Goal: Task Accomplishment & Management: Manage account settings

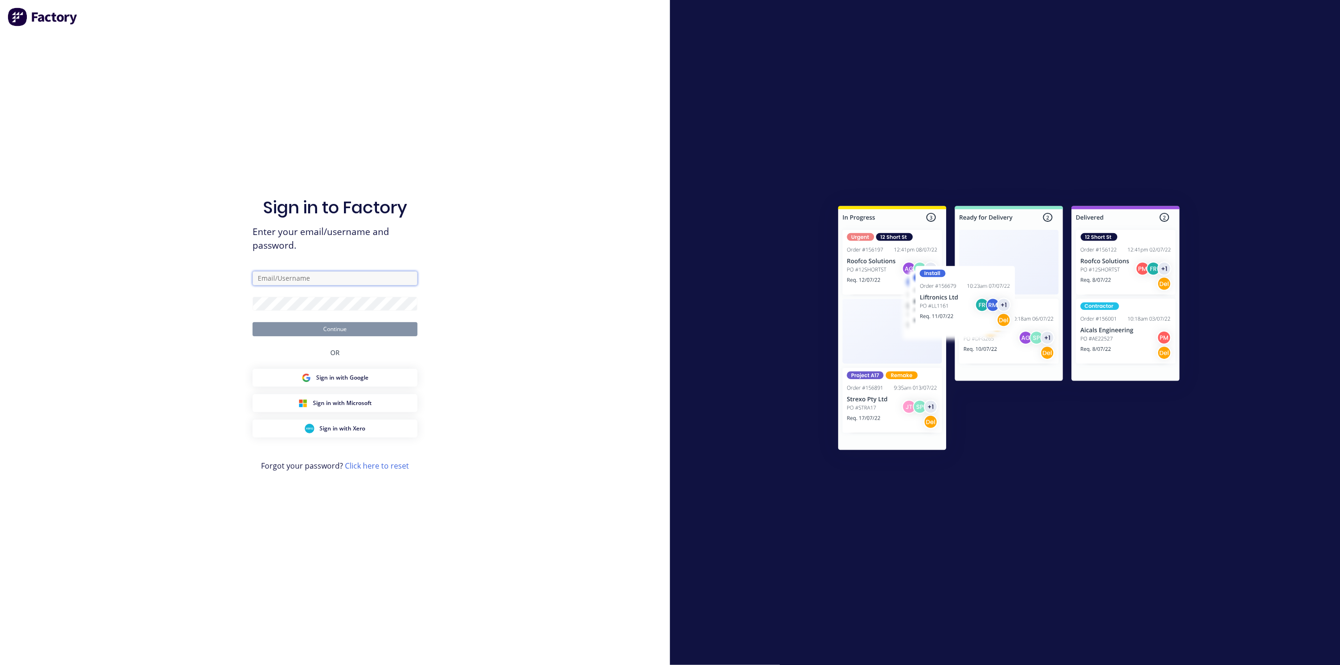
click at [294, 280] on input "text" at bounding box center [335, 278] width 165 height 14
type input "[EMAIL_ADDRESS][DOMAIN_NAME]"
click at [253, 322] on button "Continue" at bounding box center [335, 329] width 165 height 14
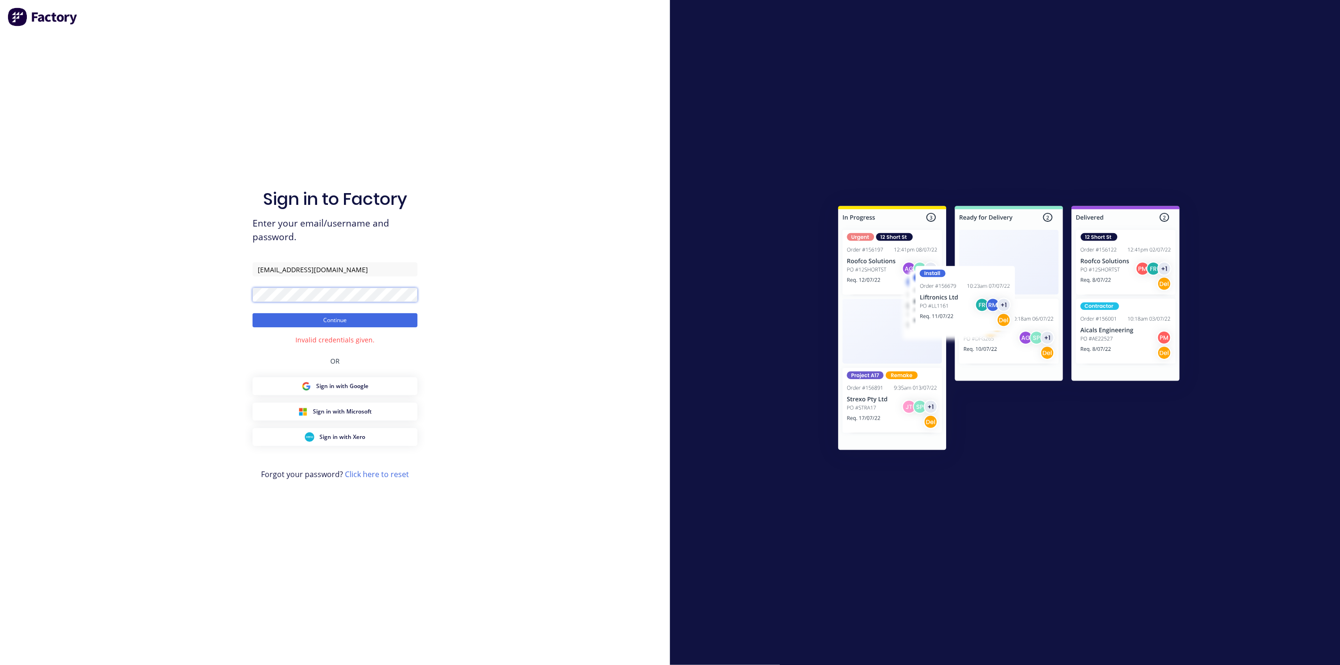
click at [253, 313] on button "Continue" at bounding box center [335, 320] width 165 height 14
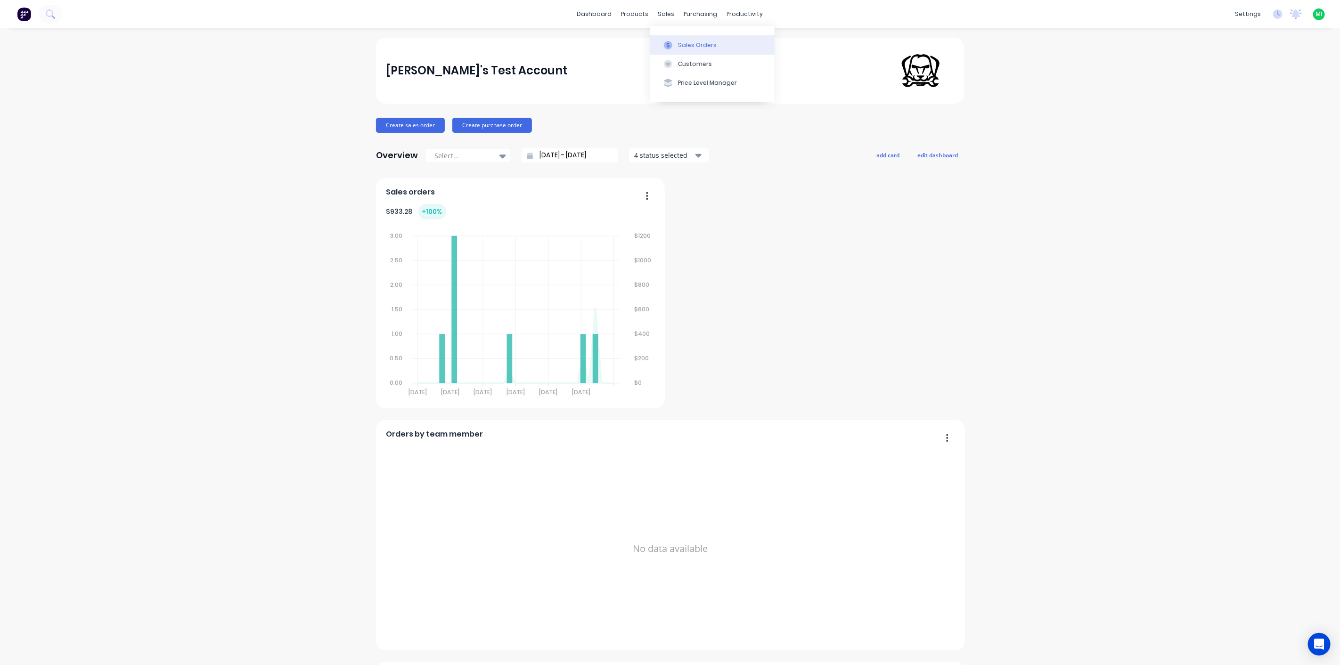
click at [675, 46] on div at bounding box center [668, 45] width 14 height 8
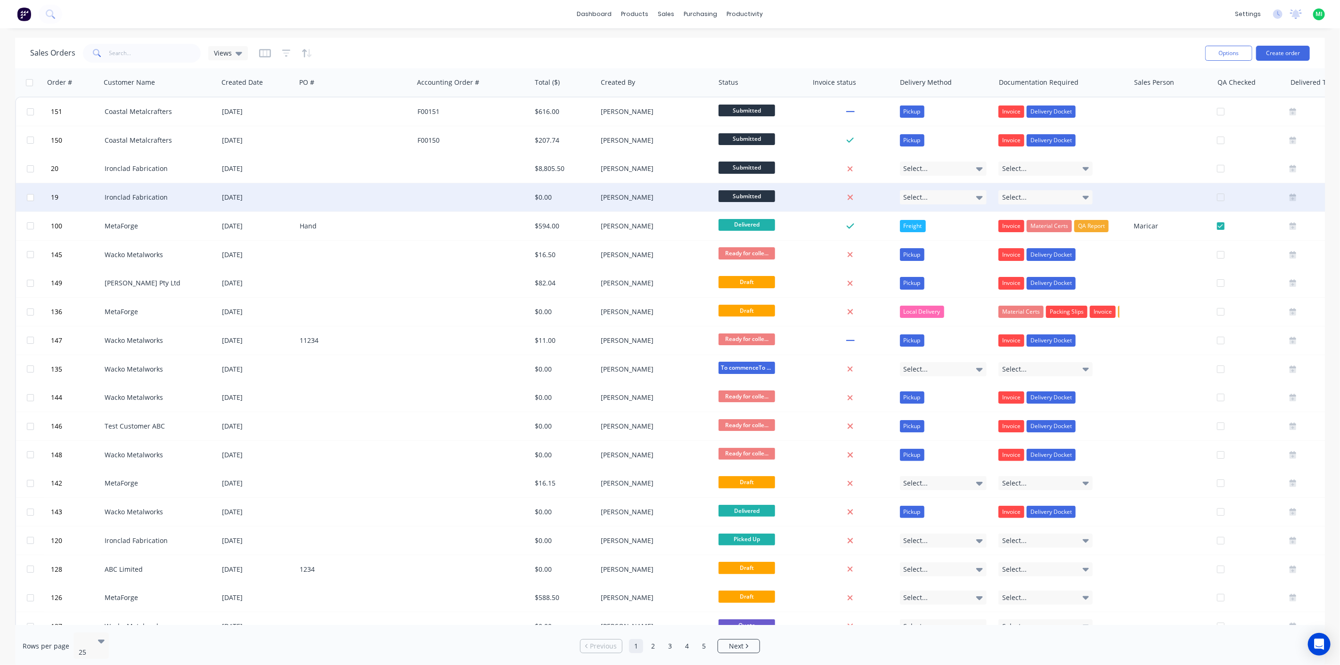
click at [446, 201] on div at bounding box center [473, 197] width 118 height 28
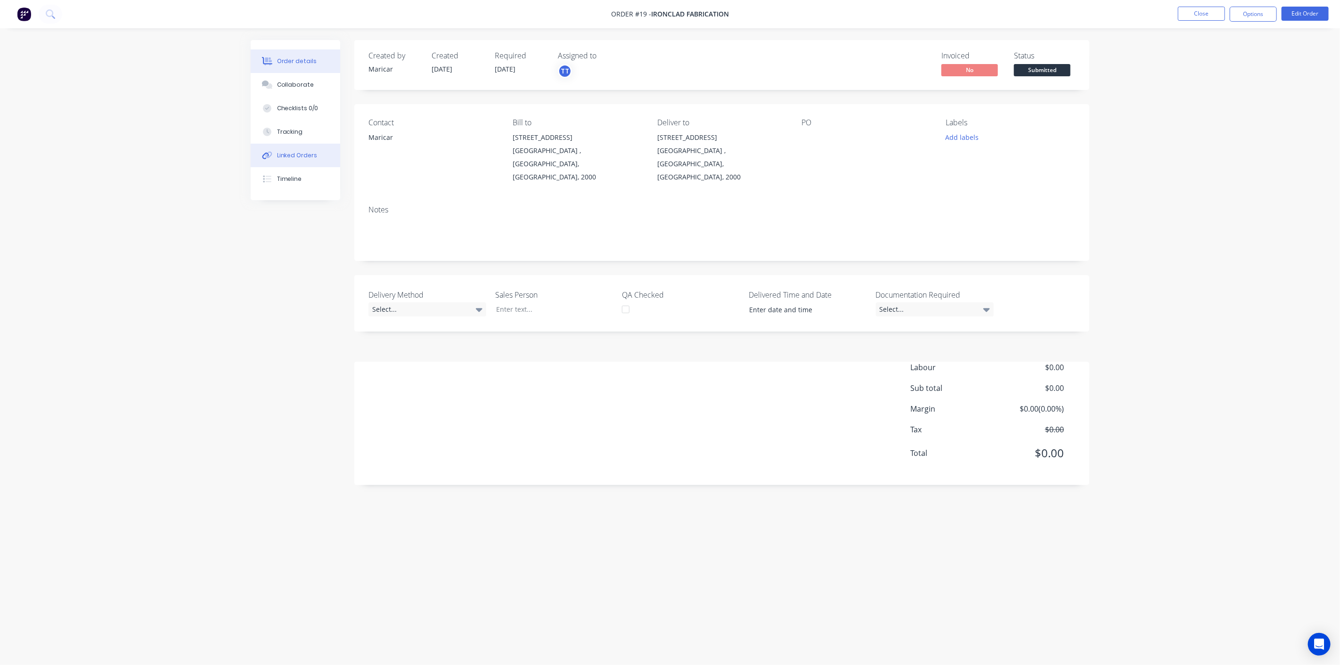
click at [313, 156] on div "Linked Orders" at bounding box center [297, 155] width 41 height 8
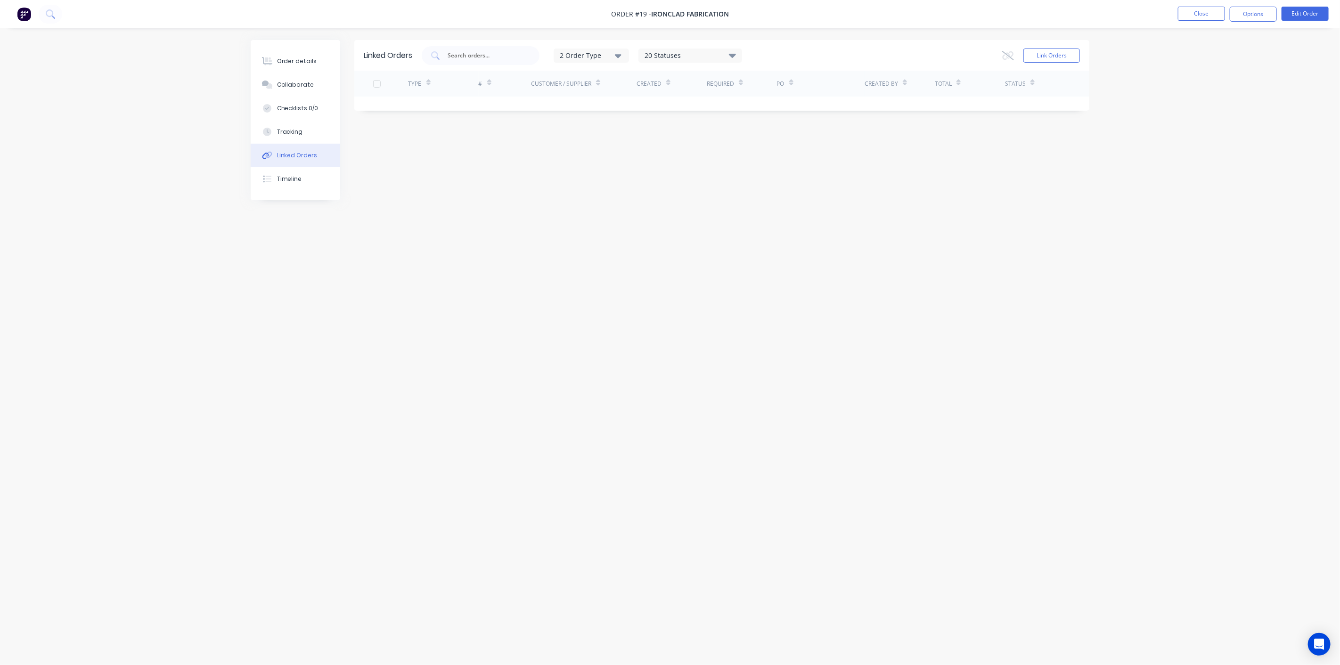
click at [1007, 55] on icon at bounding box center [1008, 55] width 12 height 9
click at [1043, 52] on button "Link Orders" at bounding box center [1051, 56] width 57 height 14
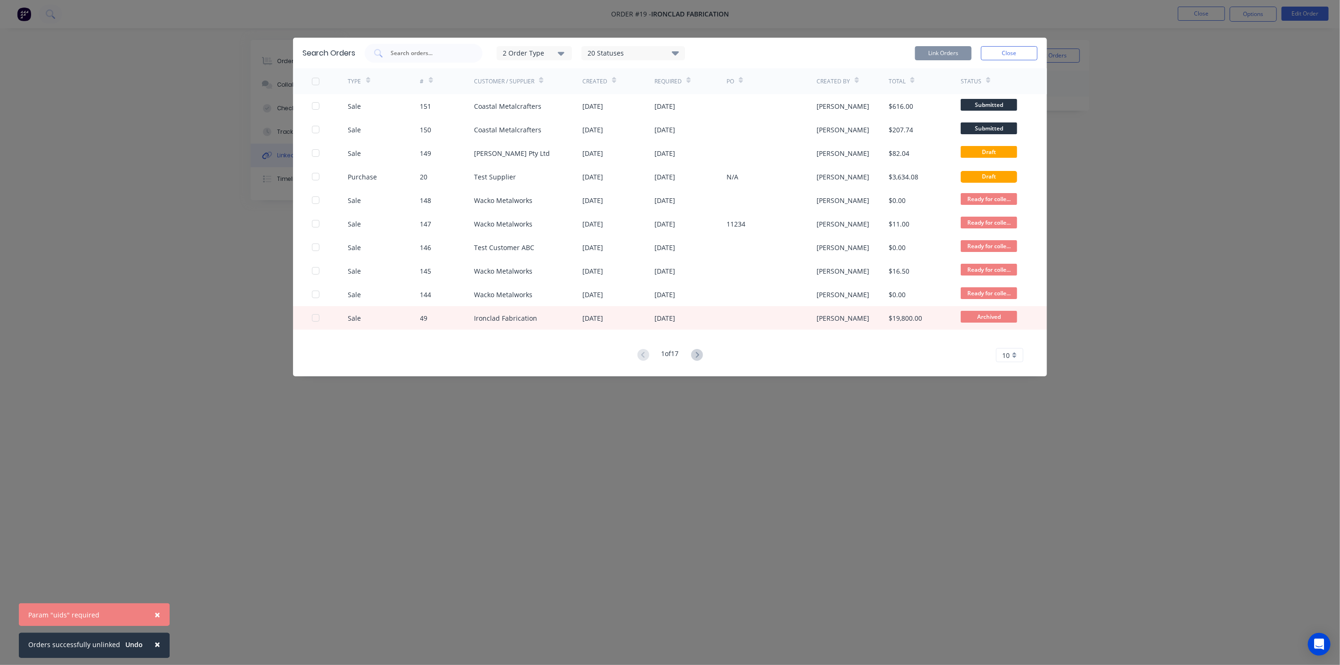
click at [538, 51] on div "2 Order Type" at bounding box center [534, 53] width 63 height 10
click at [552, 73] on div "Sales" at bounding box center [535, 77] width 54 height 10
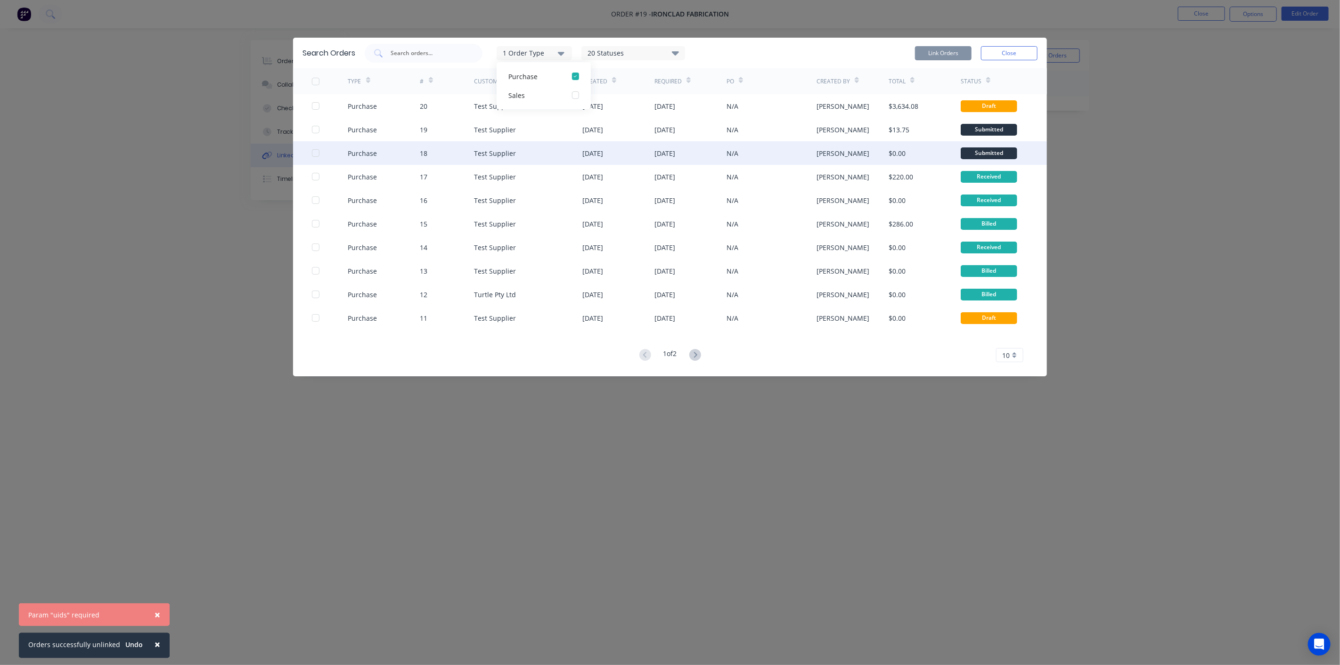
click at [758, 152] on div "N/A" at bounding box center [771, 153] width 90 height 24
click at [317, 150] on div at bounding box center [315, 153] width 19 height 19
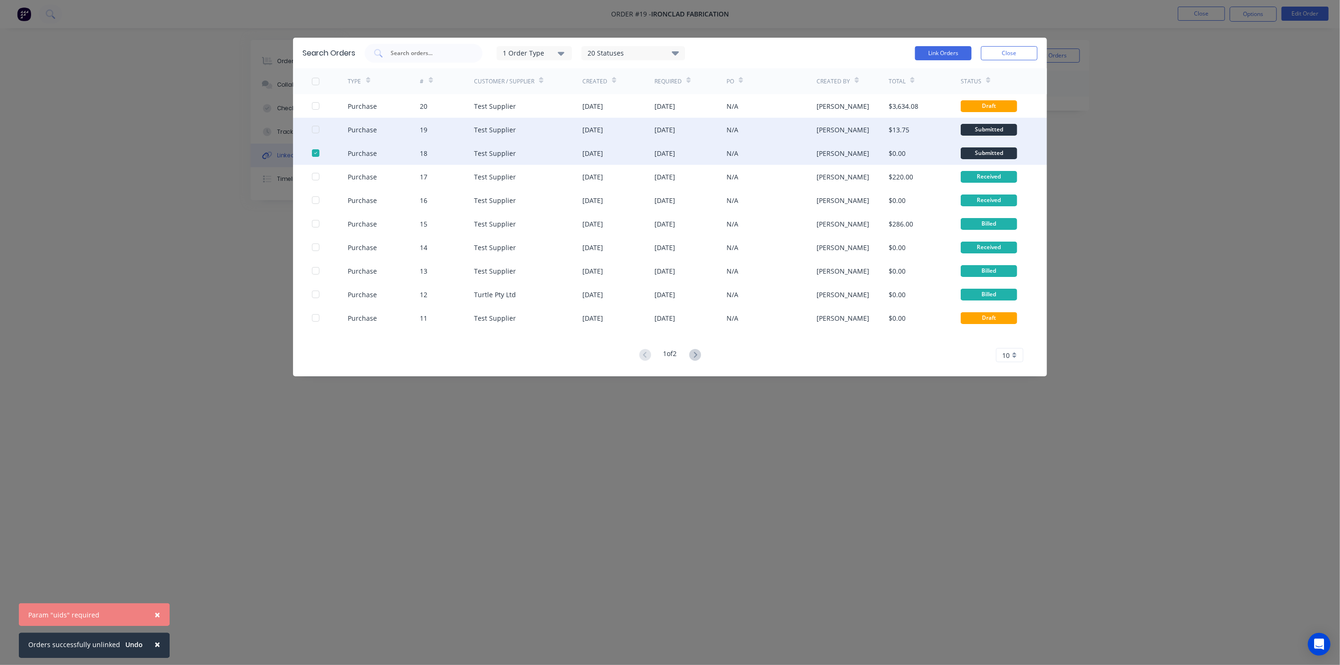
drag, startPoint x: 315, startPoint y: 130, endPoint x: 513, endPoint y: 92, distance: 201.0
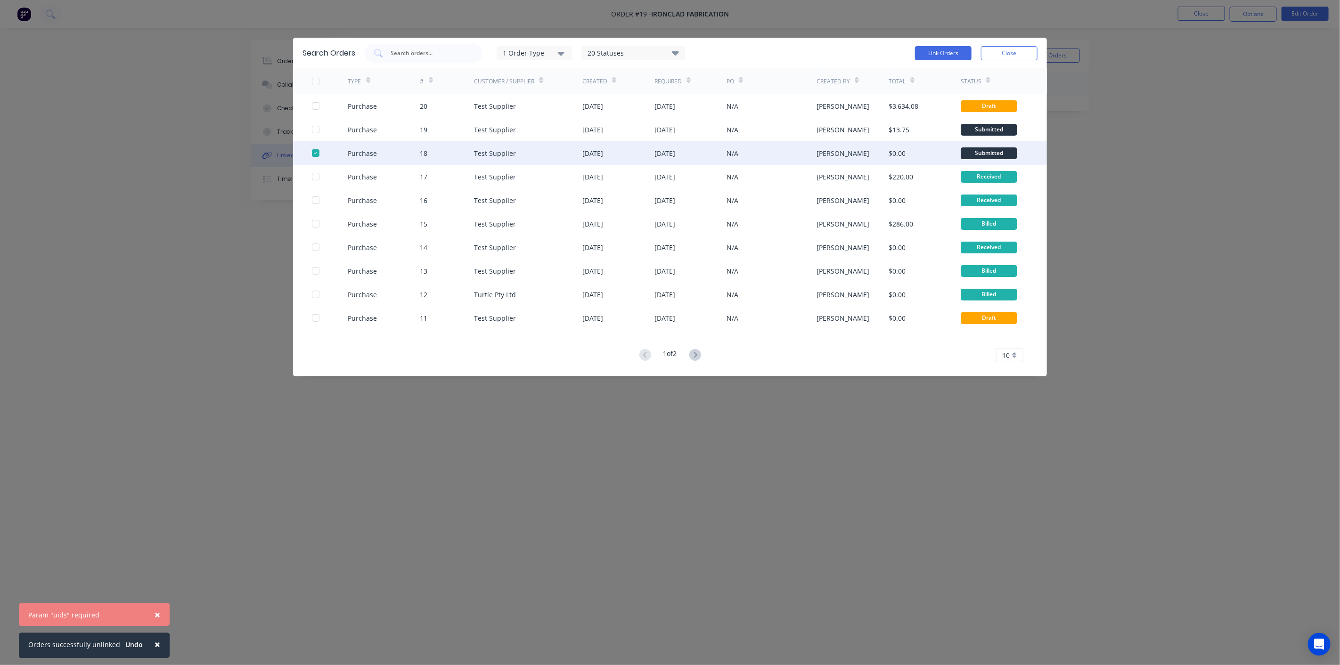
click at [316, 130] on div at bounding box center [315, 129] width 19 height 19
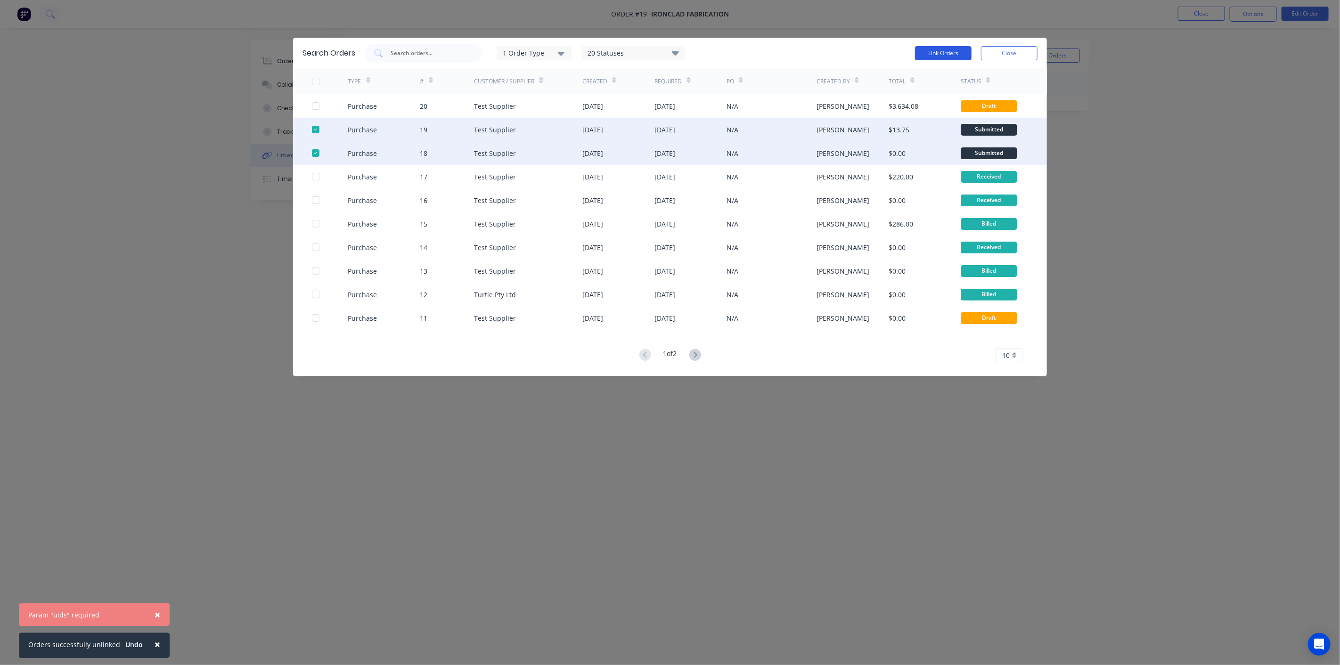
click at [945, 53] on button "Link Orders" at bounding box center [943, 53] width 57 height 14
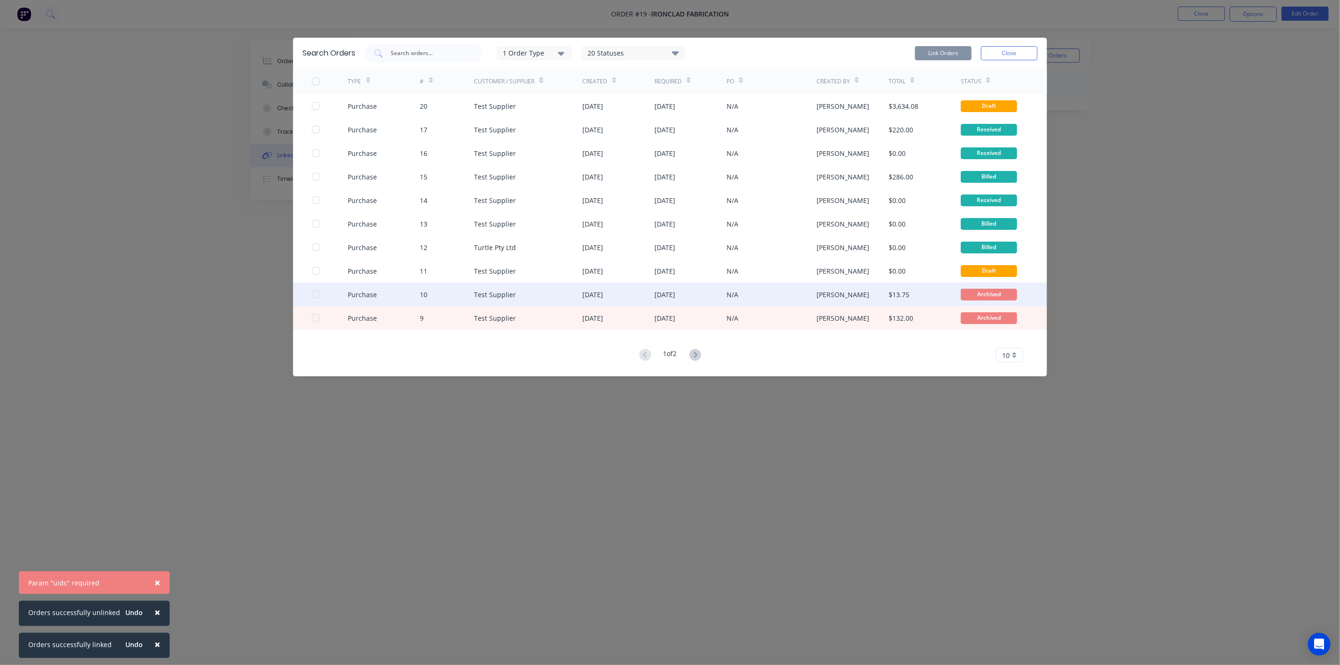
drag, startPoint x: 315, startPoint y: 293, endPoint x: 310, endPoint y: 311, distance: 19.7
click at [315, 293] on div at bounding box center [315, 294] width 19 height 19
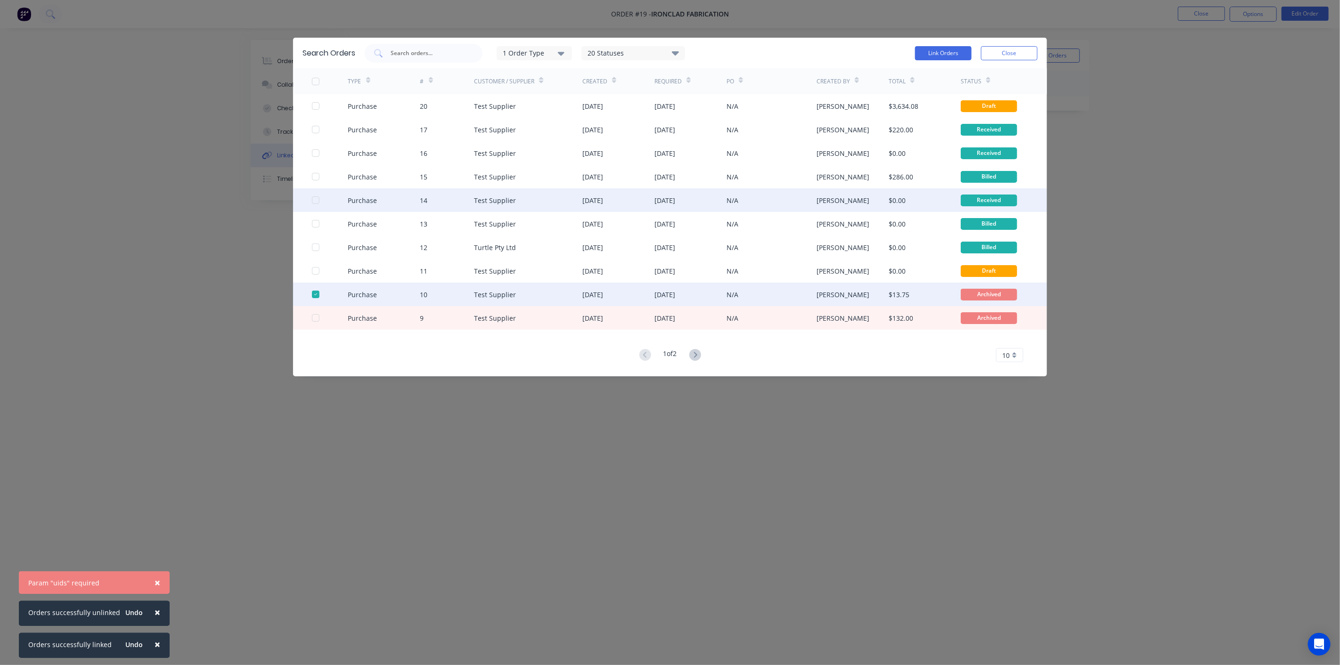
drag, startPoint x: 313, startPoint y: 317, endPoint x: 701, endPoint y: 189, distance: 408.2
click at [313, 317] on div at bounding box center [315, 318] width 19 height 19
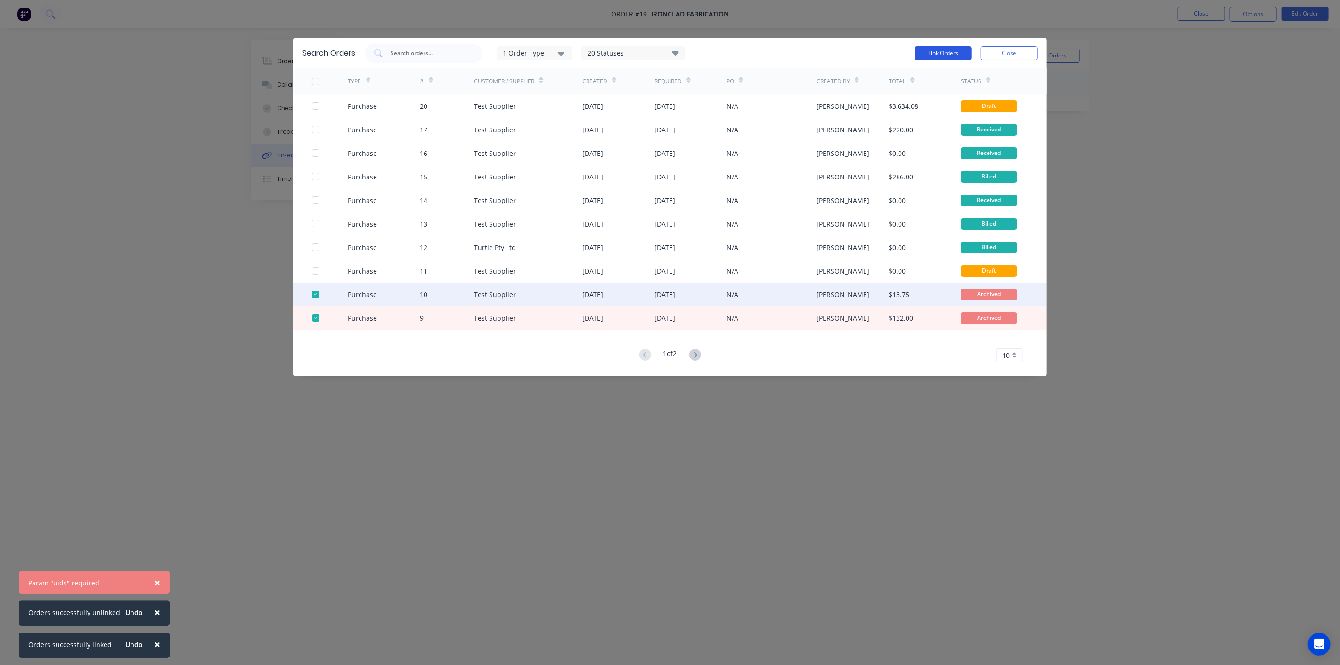
click at [953, 52] on button "Link Orders" at bounding box center [943, 53] width 57 height 14
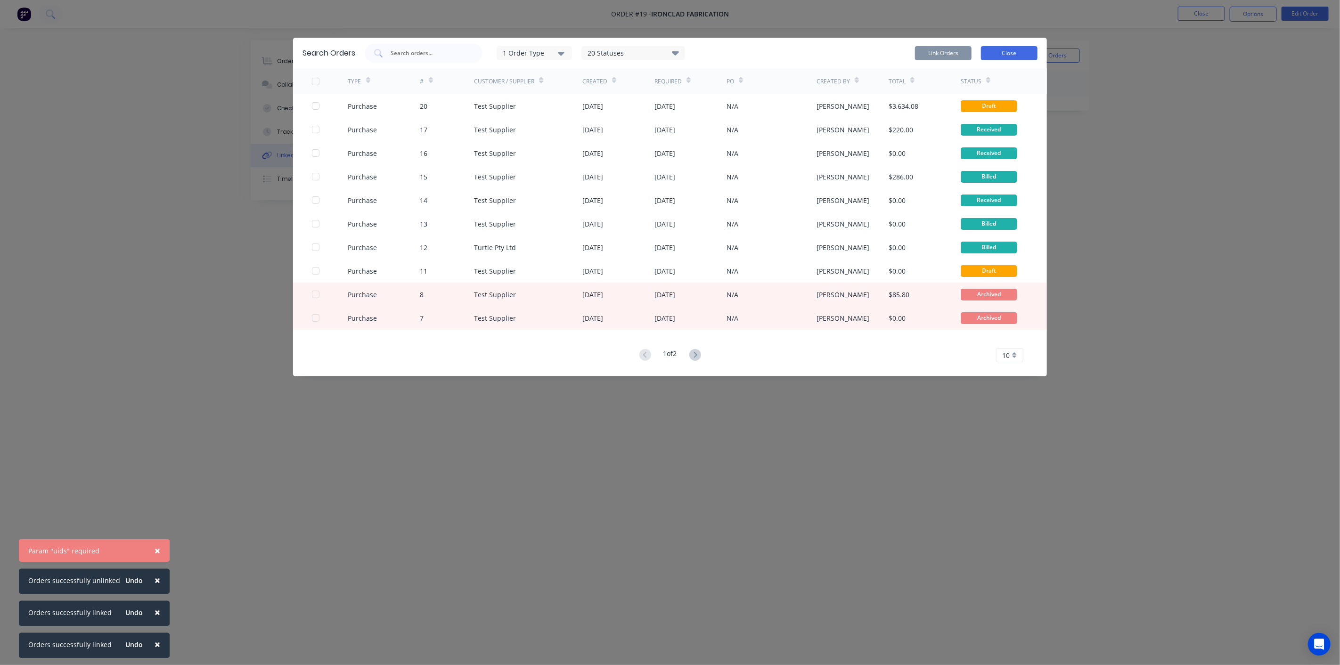
click at [1017, 53] on button "Close" at bounding box center [1009, 53] width 57 height 14
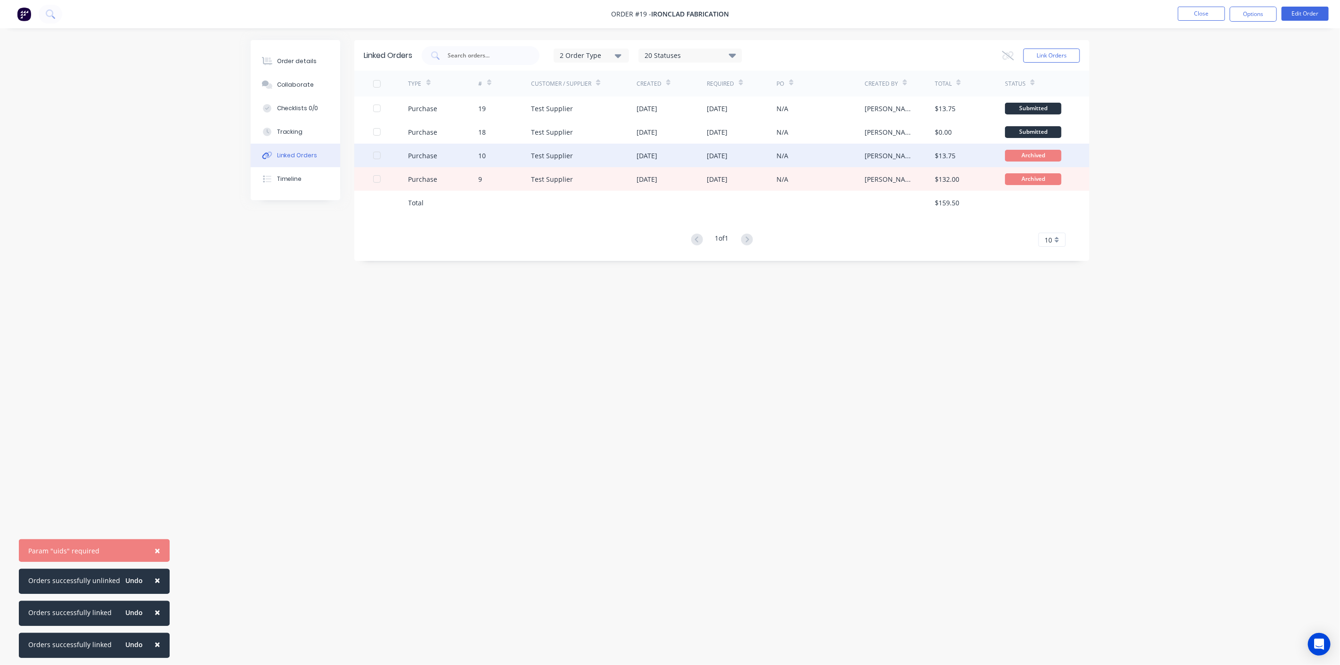
click at [583, 162] on div "Test Supplier" at bounding box center [584, 156] width 106 height 24
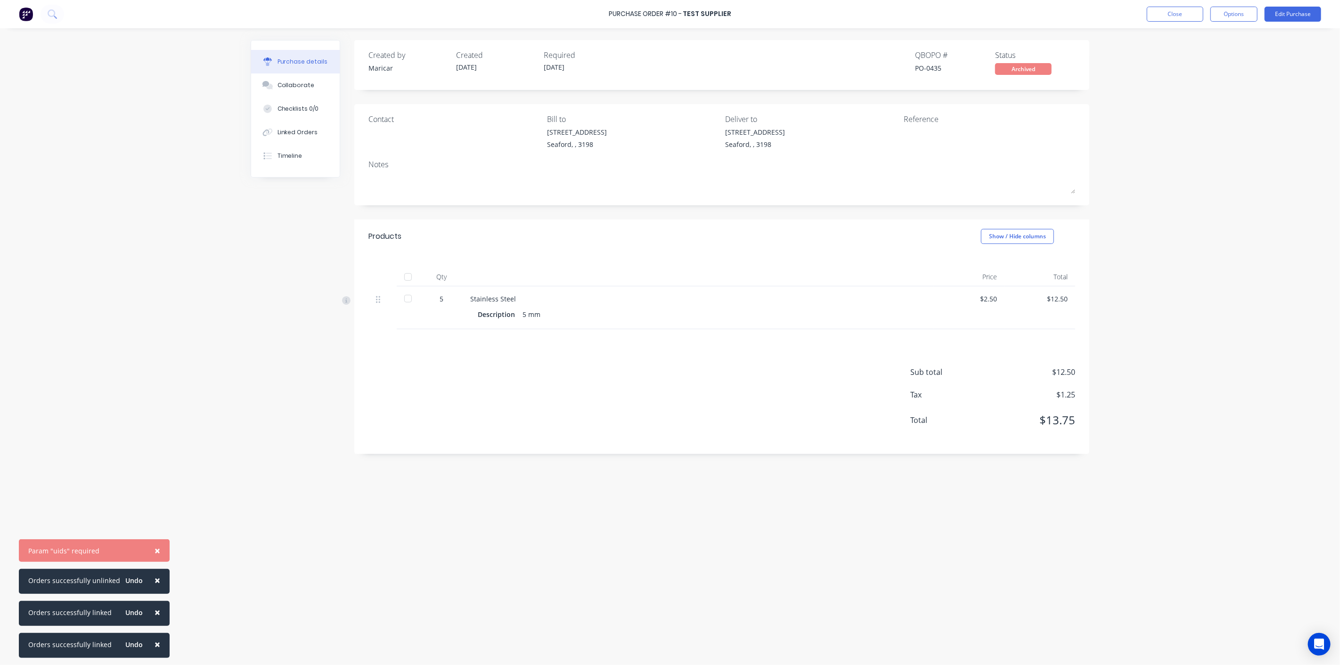
click at [1287, 6] on div "Purchase Order #10 - Test Supplier Close Options Edit Purchase" at bounding box center [670, 14] width 1340 height 28
click at [1287, 13] on button "Edit Purchase" at bounding box center [1292, 14] width 57 height 15
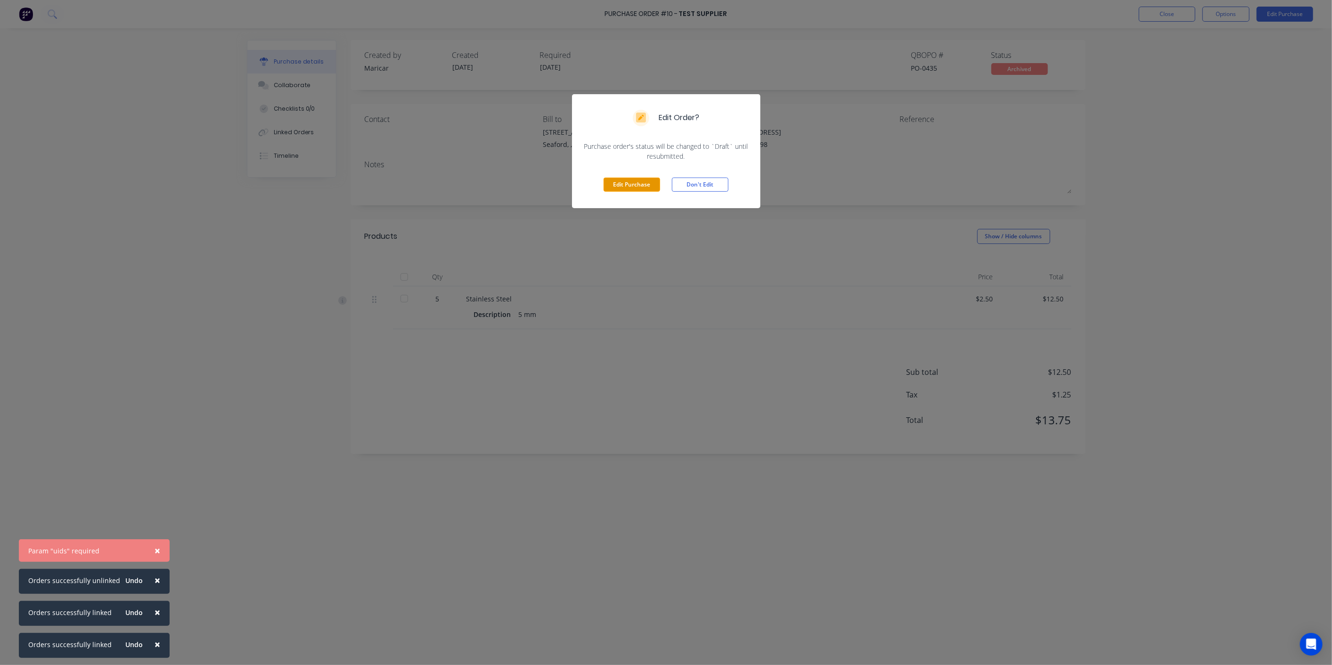
click at [630, 180] on button "Edit Purchase" at bounding box center [631, 185] width 57 height 14
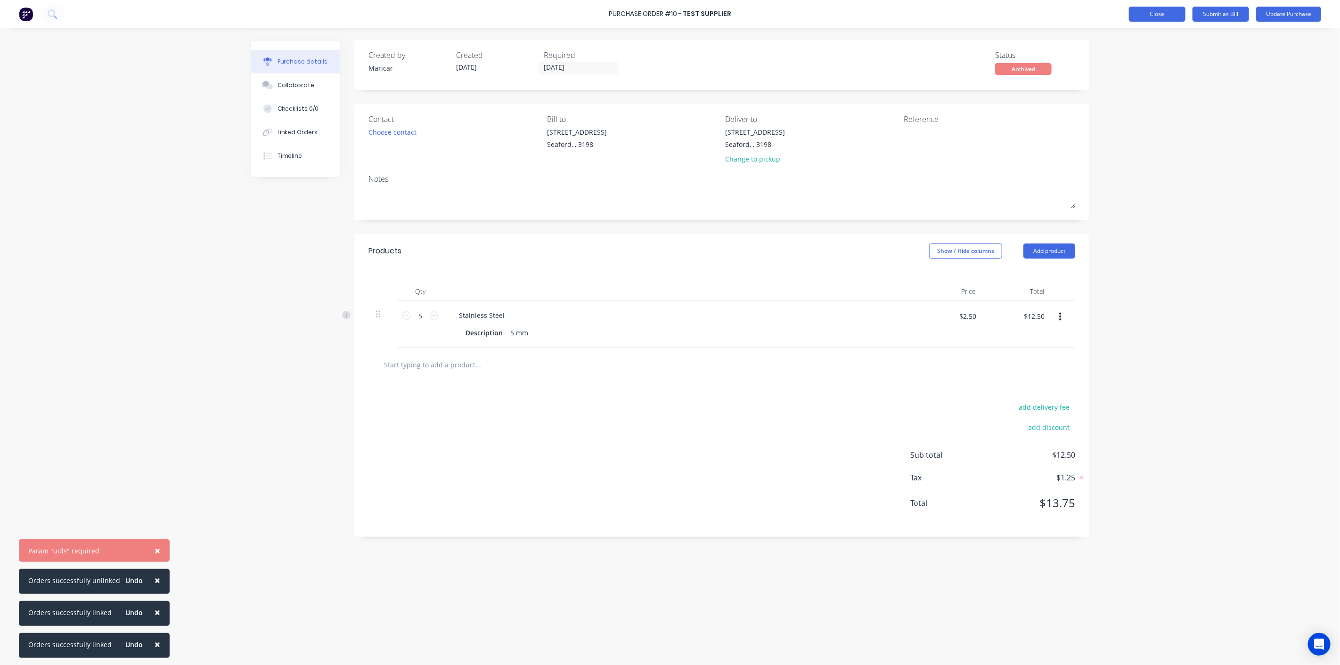
click at [1159, 11] on button "Close" at bounding box center [1157, 14] width 57 height 15
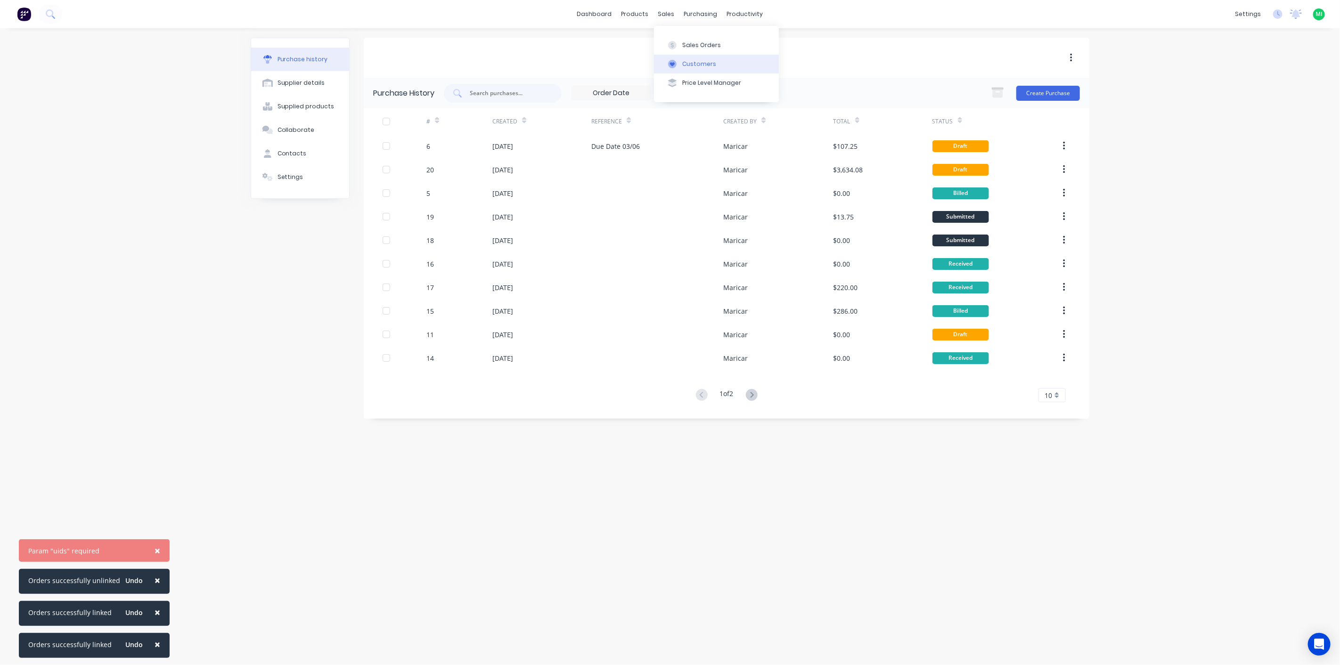
click at [682, 65] on div "Customers" at bounding box center [699, 64] width 34 height 8
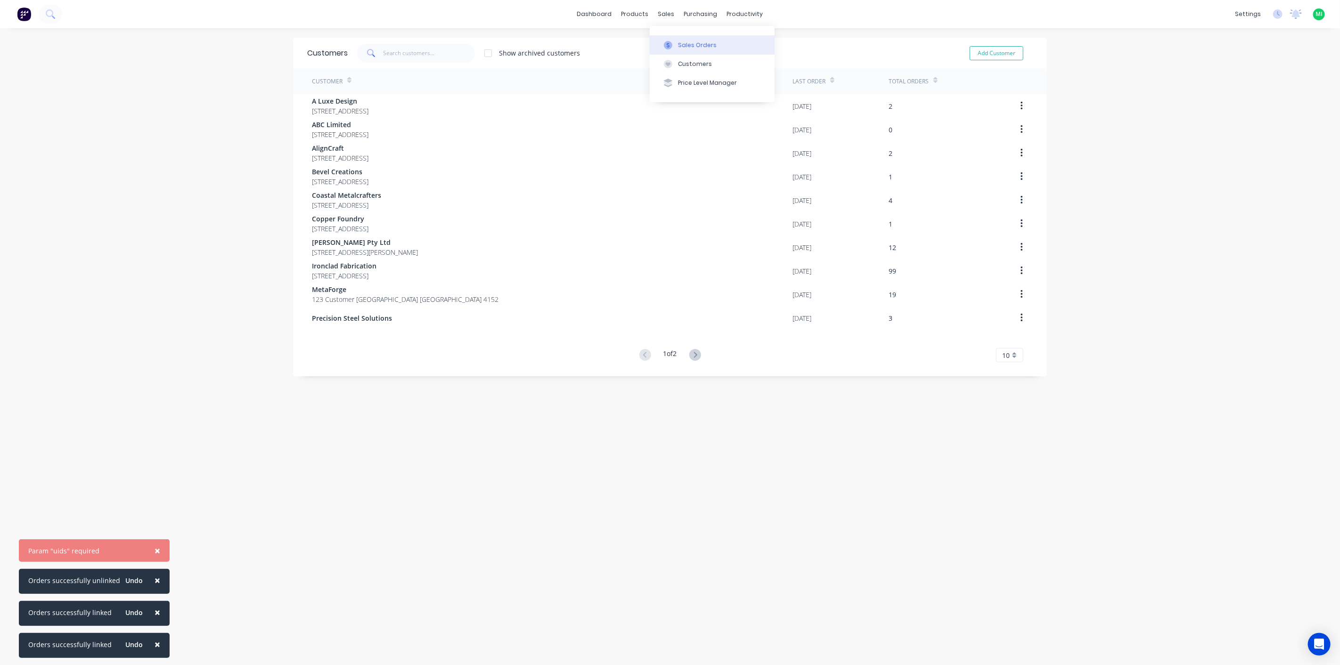
click at [674, 47] on div at bounding box center [668, 45] width 14 height 8
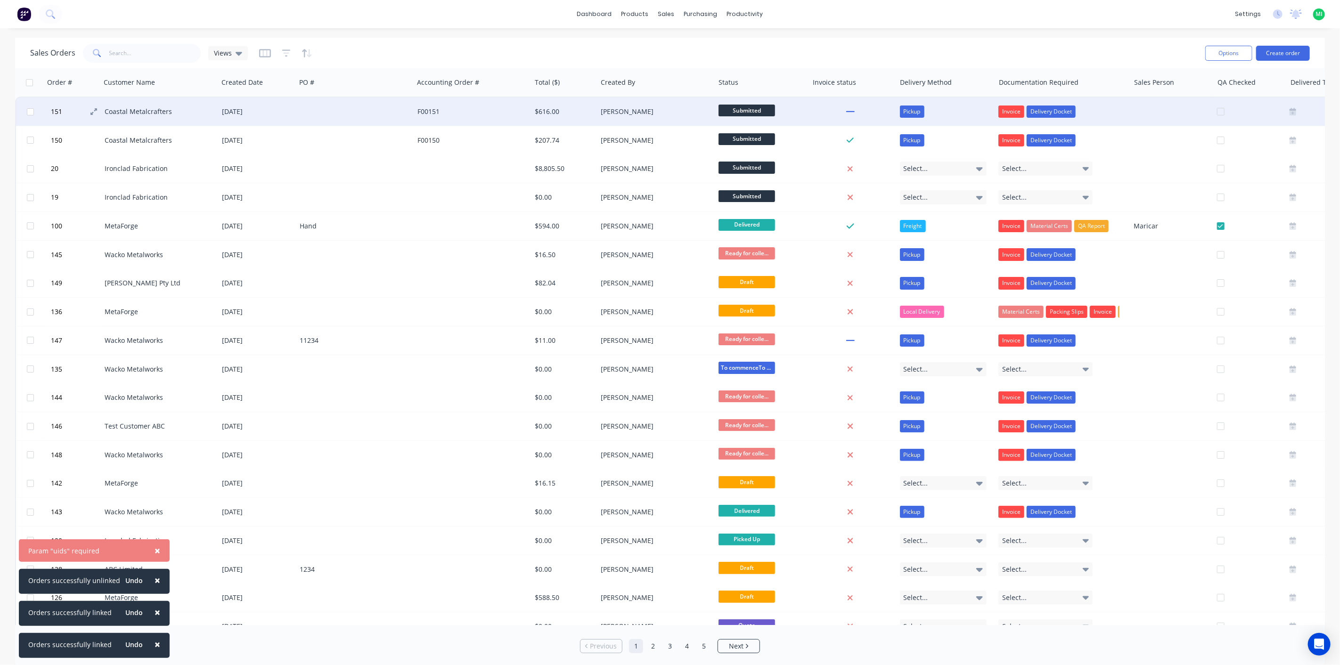
click at [59, 108] on span "151" at bounding box center [56, 111] width 11 height 9
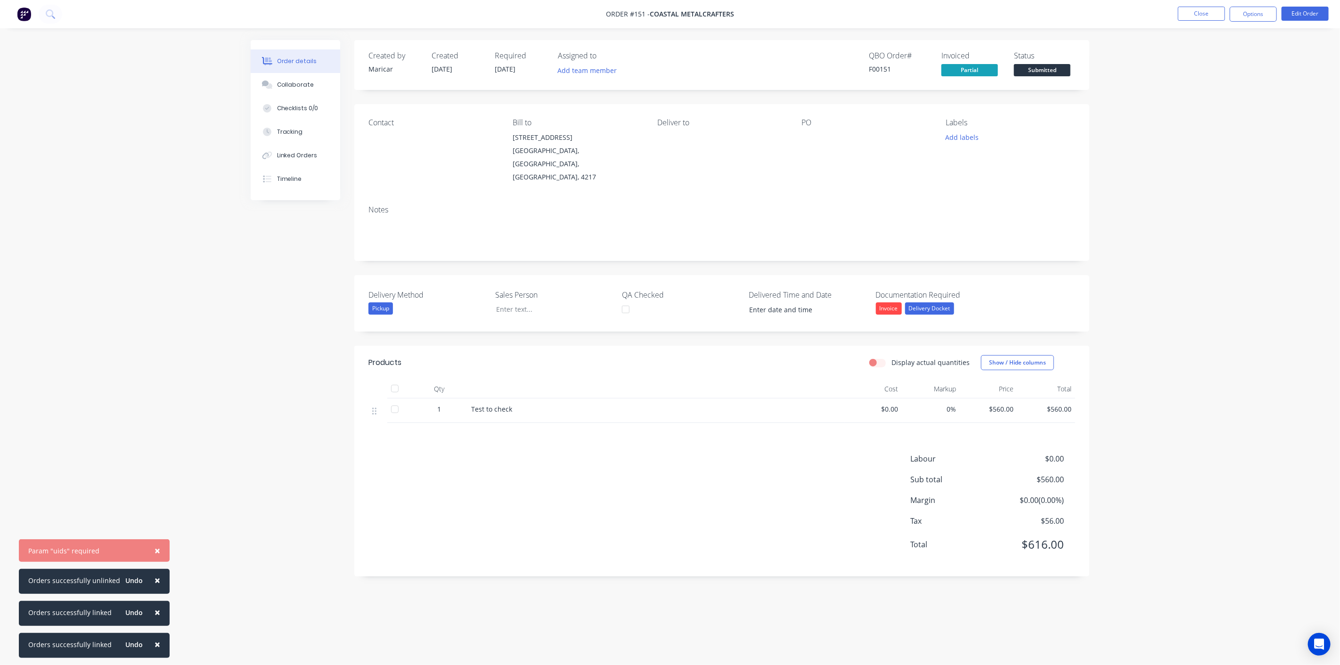
drag, startPoint x: 153, startPoint y: 552, endPoint x: 156, endPoint y: 577, distance: 25.3
click at [155, 555] on span "×" at bounding box center [158, 550] width 6 height 13
drag, startPoint x: 153, startPoint y: 580, endPoint x: 153, endPoint y: 598, distance: 17.9
click at [155, 581] on span "×" at bounding box center [158, 580] width 6 height 13
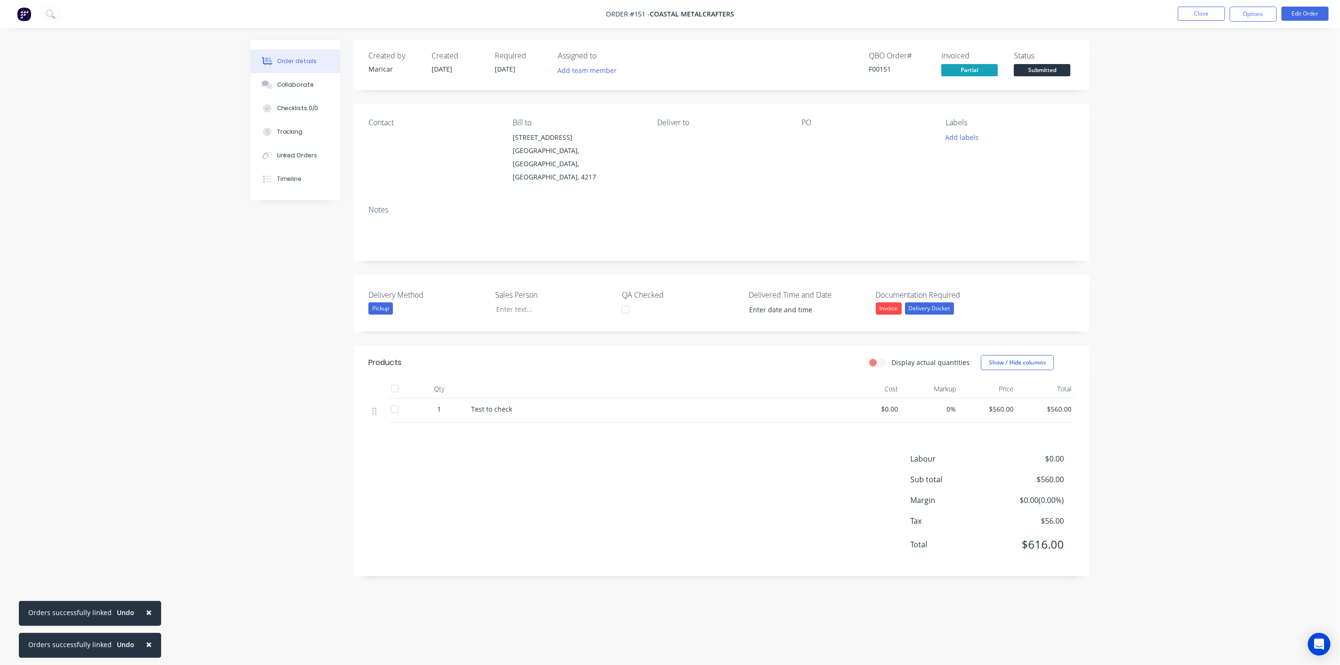
drag, startPoint x: 145, startPoint y: 611, endPoint x: 143, endPoint y: 639, distance: 27.4
click at [146, 615] on span "×" at bounding box center [149, 612] width 6 height 13
drag, startPoint x: 142, startPoint y: 645, endPoint x: 156, endPoint y: 572, distance: 74.4
click at [140, 644] on button "×" at bounding box center [149, 644] width 24 height 23
click at [315, 156] on div "Linked Orders" at bounding box center [297, 155] width 41 height 8
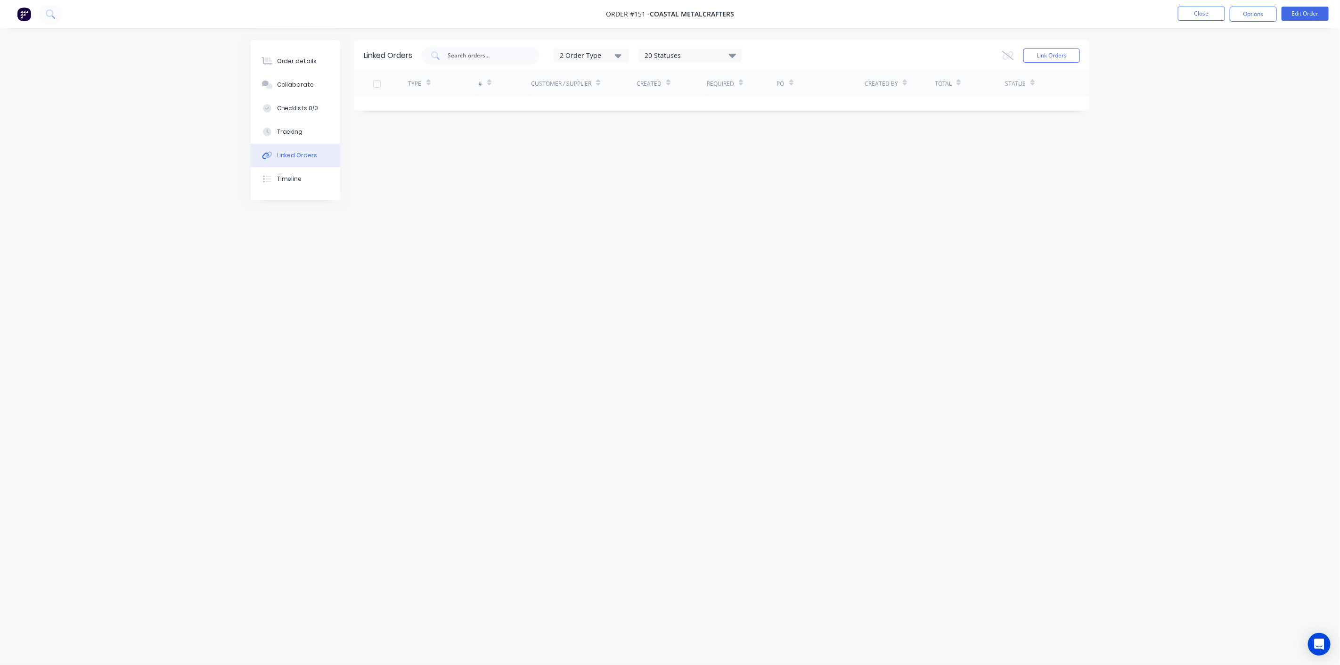
click at [700, 47] on div "2 Order Type 20 Statuses Sales Order Status All Archived Draft Quote Submitted …" at bounding box center [582, 55] width 320 height 19
click at [701, 52] on div "20 Statuses Sales Order Status All Archived Draft Quote Submitted Waiting for S…" at bounding box center [690, 56] width 104 height 14
drag, startPoint x: 723, startPoint y: 53, endPoint x: 735, endPoint y: 64, distance: 15.7
click at [725, 56] on div "20 Statuses" at bounding box center [690, 55] width 103 height 10
click at [1208, 16] on button "Close" at bounding box center [1201, 14] width 47 height 14
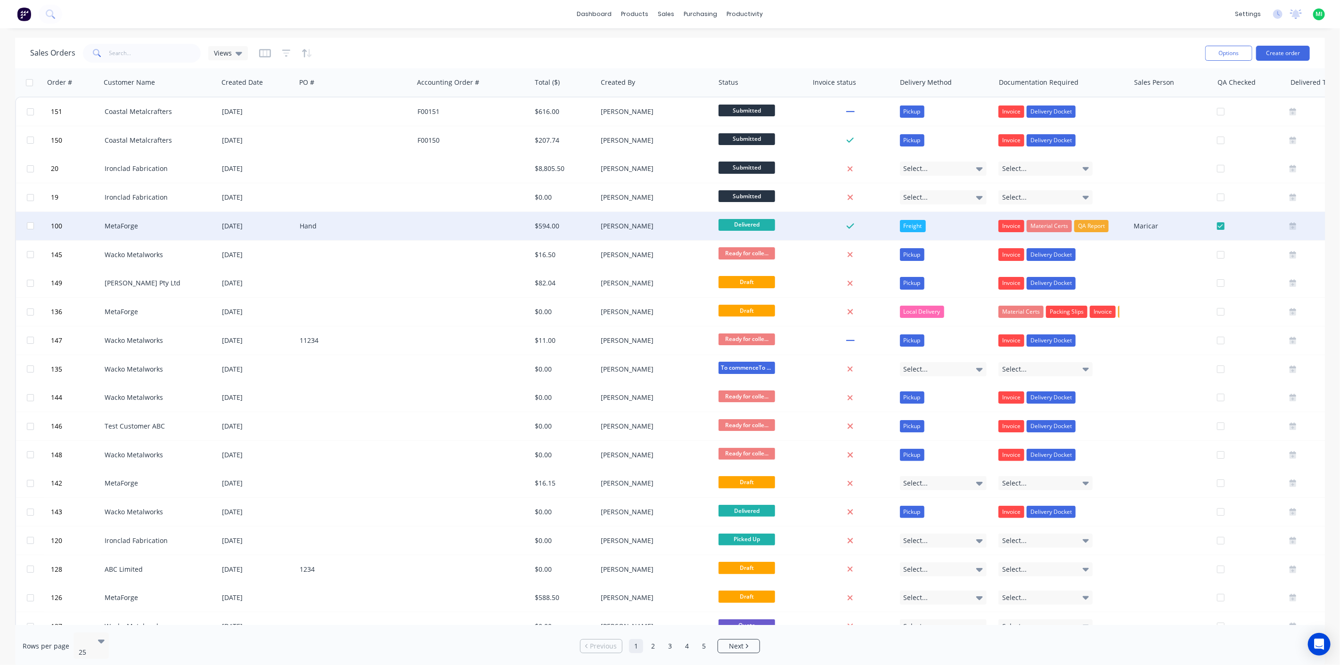
click at [402, 214] on div "Hand" at bounding box center [355, 226] width 118 height 28
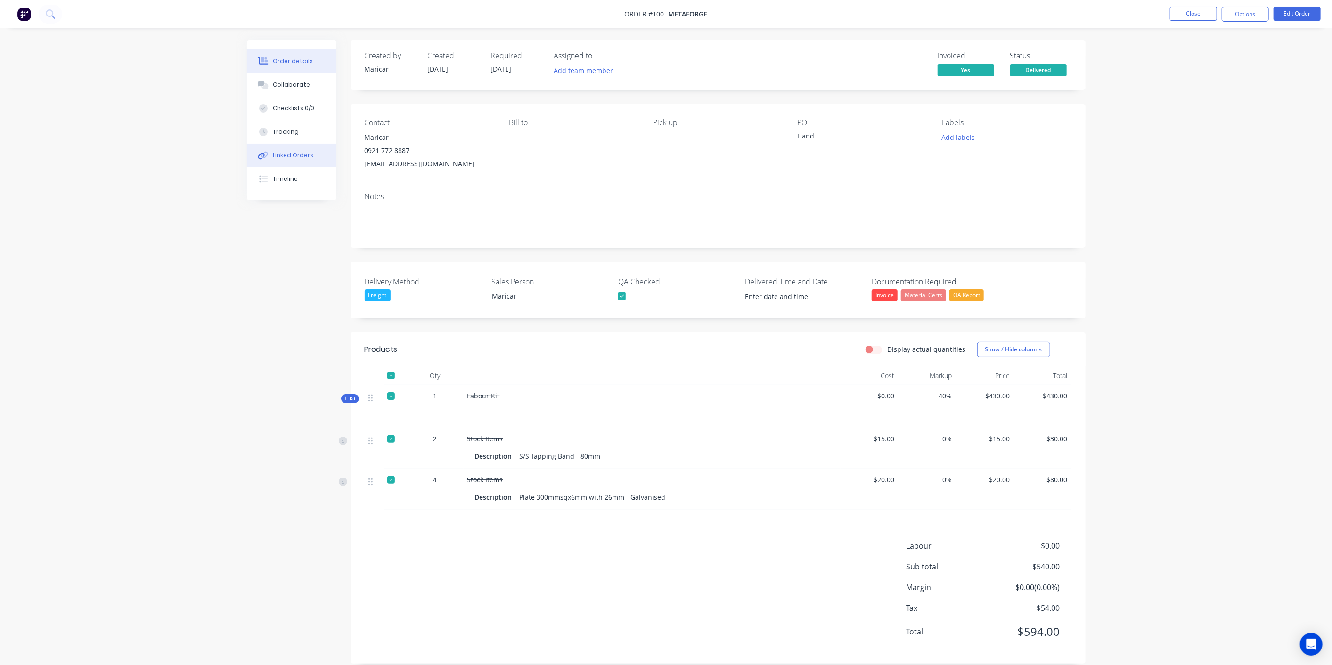
click at [316, 146] on button "Linked Orders" at bounding box center [292, 156] width 90 height 24
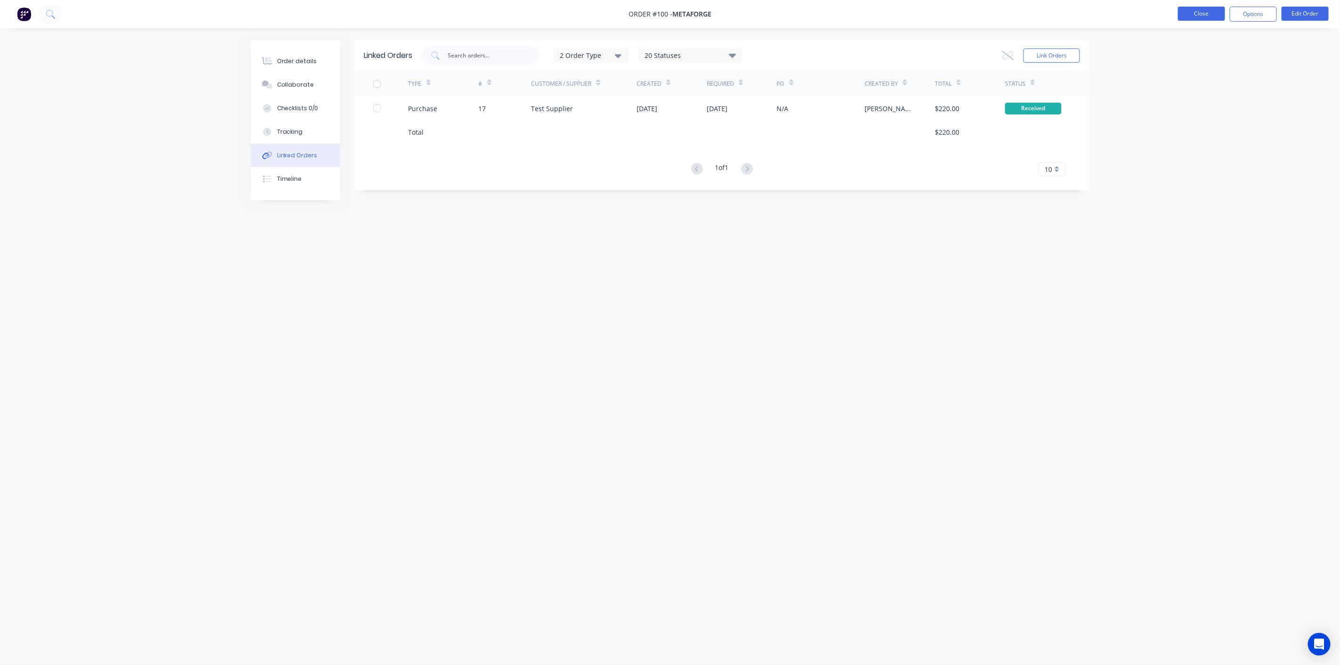
click at [1208, 11] on button "Close" at bounding box center [1201, 14] width 47 height 14
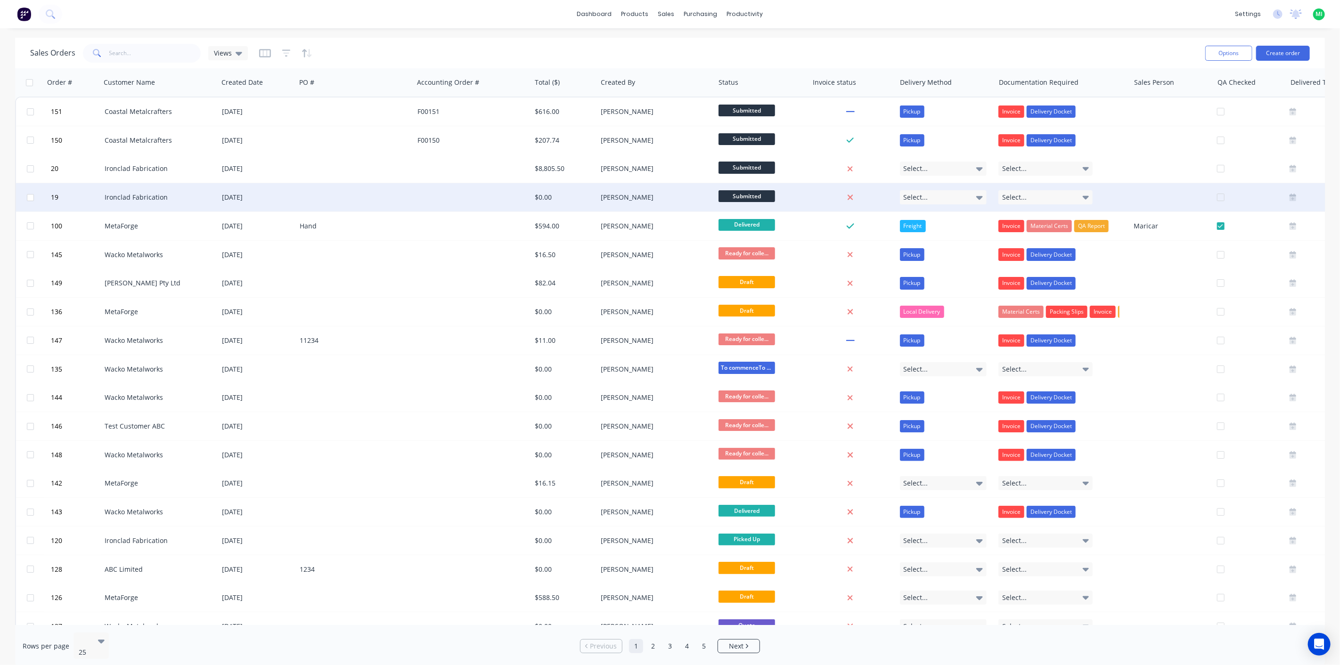
click at [590, 198] on div "$0.00" at bounding box center [564, 197] width 58 height 9
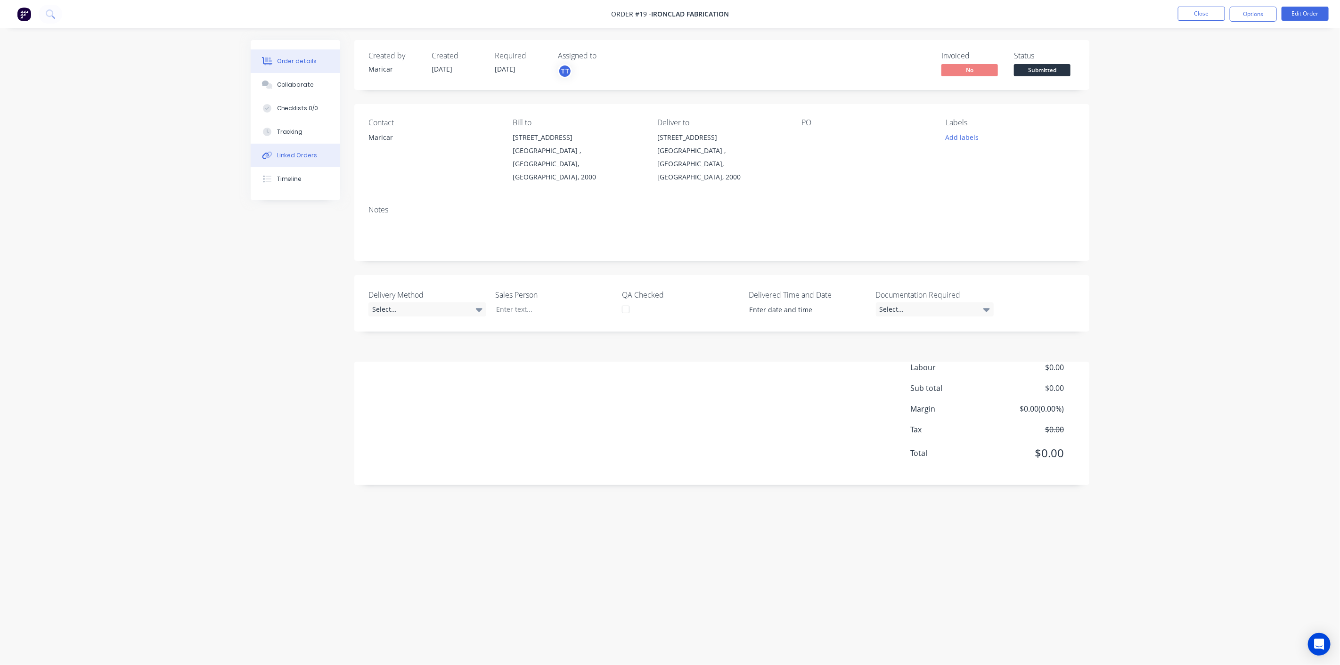
click at [285, 154] on div "Linked Orders" at bounding box center [297, 155] width 41 height 8
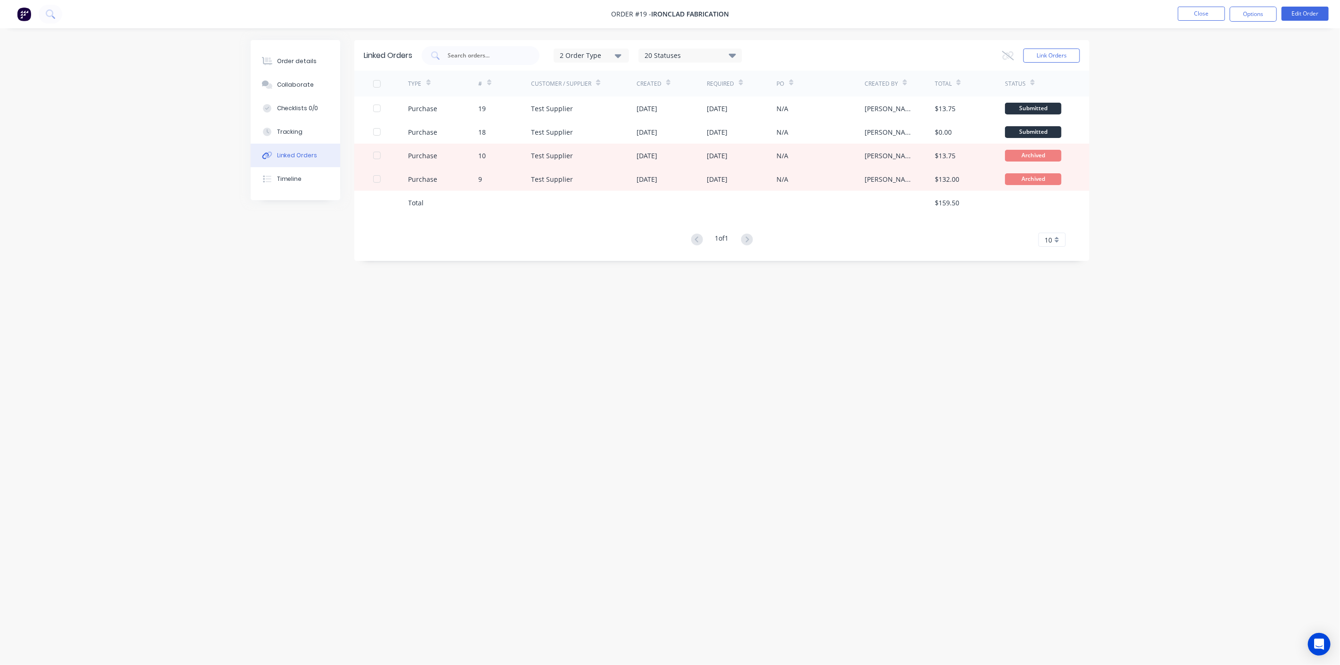
click at [668, 54] on div "20 Statuses" at bounding box center [690, 55] width 103 height 10
click at [756, 89] on label at bounding box center [756, 89] width 0 height 0
click at [756, 90] on input "checkbox" at bounding box center [760, 93] width 8 height 9
checkbox input "false"
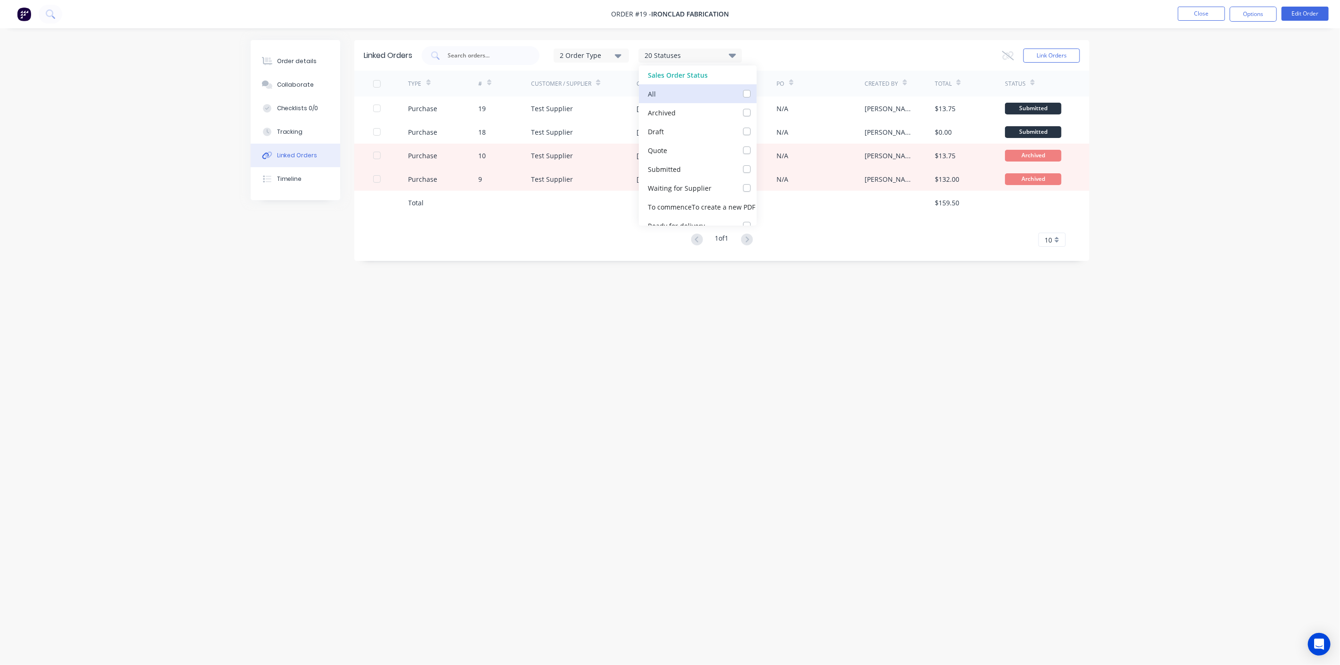
checkbox input "false"
checkbox Supplier_checkbox_b0f377ac-83fc-43ab-9b16-6f17fa6eacfflinked-orders "false"
checkbox steps_checkbox_2aac6728-6fc5-4a55-b372-8c4e2697c00elinked-orders "false"
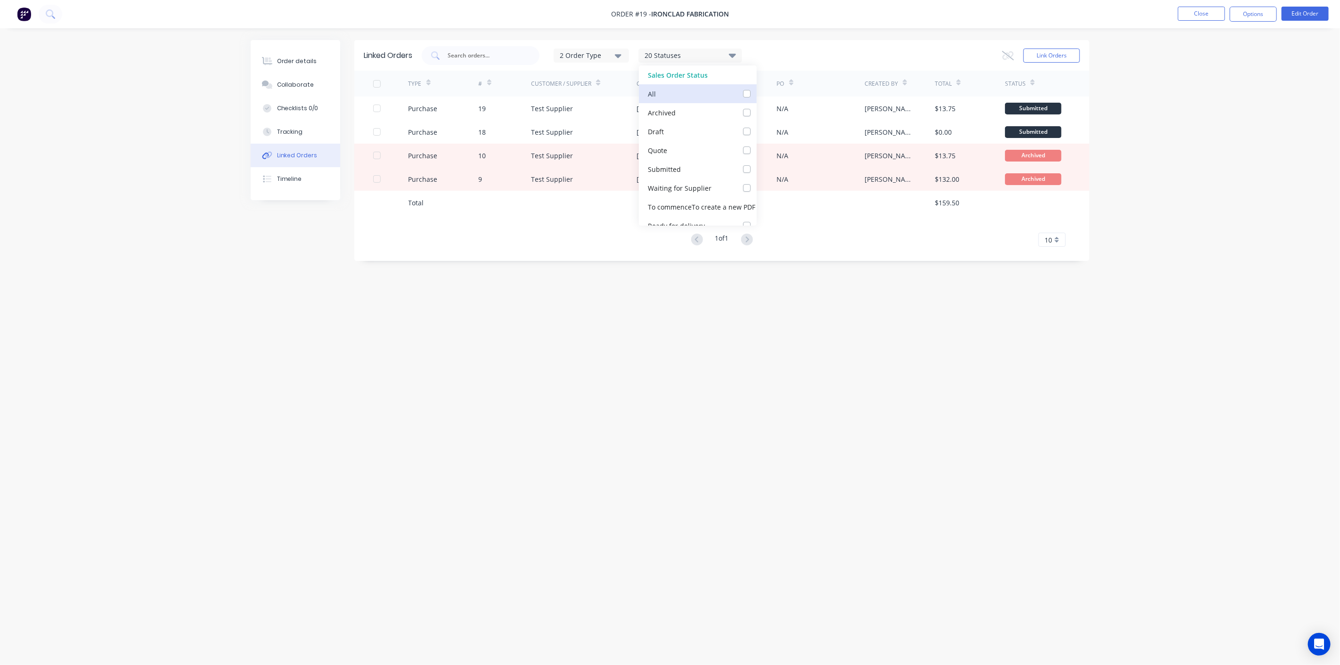
checkbox delivery_checkbox_755c9199-2c1d-4041-87e7-8ca6344f0407linked-orders "false"
checkbox invoice_checkbox_de7dafaf-33e3-47e7-ac2b-e4ad75afcb4blinked-orders "false"
checkbox input "false"
checkbox Update_checkbox_62c6fe06-4401-4f8c-a277-a31e30d1252alinked-orders "false"
checkbox collection_checkbox_948cd3cf-929b-4cd6-8ebc-d22173d23aeflinked-orders "false"
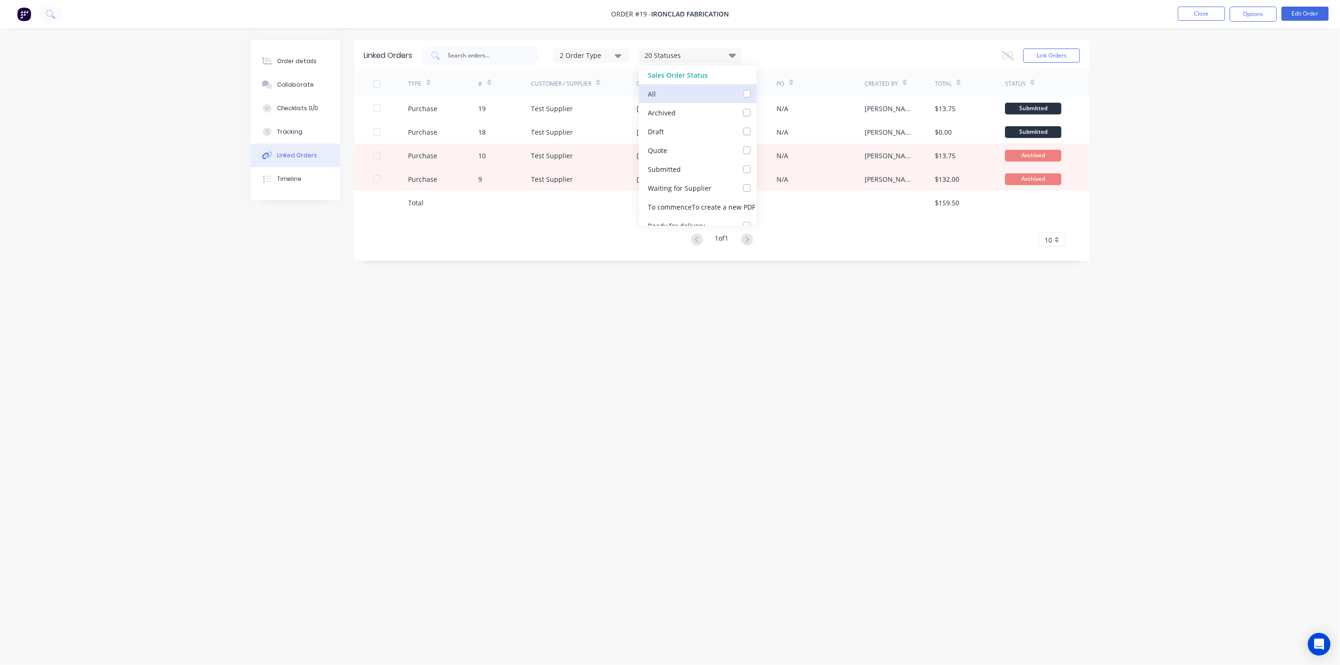
checkbox delivery_checkbox_c74d23c0-a53a-4d59-b2b5-d9b8fe734aeblinked-orders "false"
checkbox input "false"
checkbox Up_checkbox_twlvuplinked-orders "false"
click at [756, 89] on label at bounding box center [756, 89] width 0 height 0
click at [756, 92] on input "checkbox" at bounding box center [760, 93] width 8 height 9
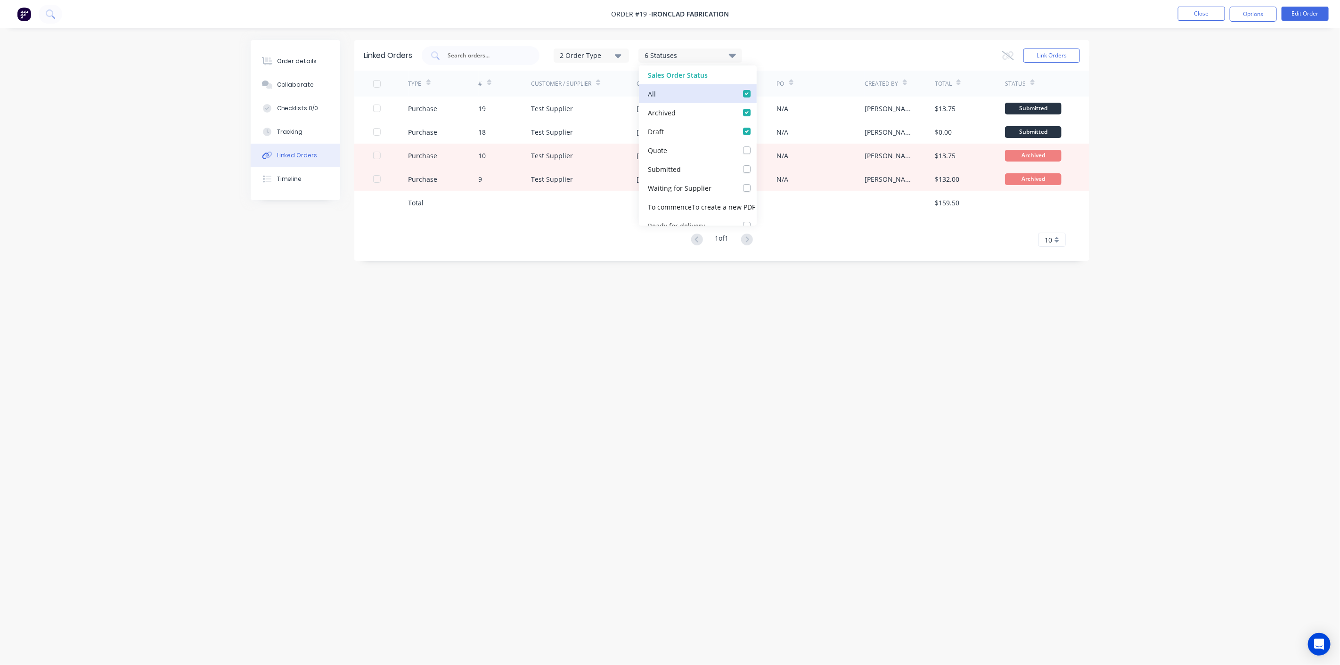
checkbox input "true"
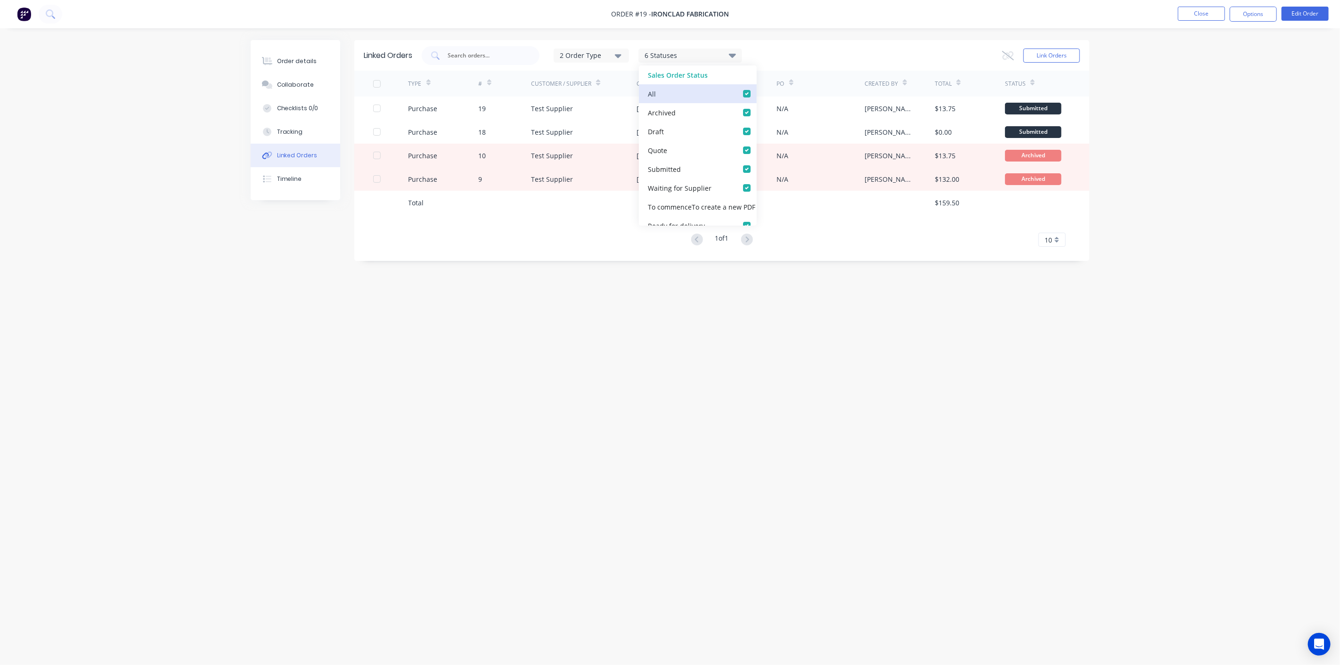
checkbox Supplier_checkbox_b0f377ac-83fc-43ab-9b16-6f17fa6eacfflinked-orders "true"
checkbox steps_checkbox_2aac6728-6fc5-4a55-b372-8c4e2697c00elinked-orders "true"
checkbox delivery_checkbox_755c9199-2c1d-4041-87e7-8ca6344f0407linked-orders "true"
checkbox invoice_checkbox_de7dafaf-33e3-47e7-ac2b-e4ad75afcb4blinked-orders "true"
checkbox input "true"
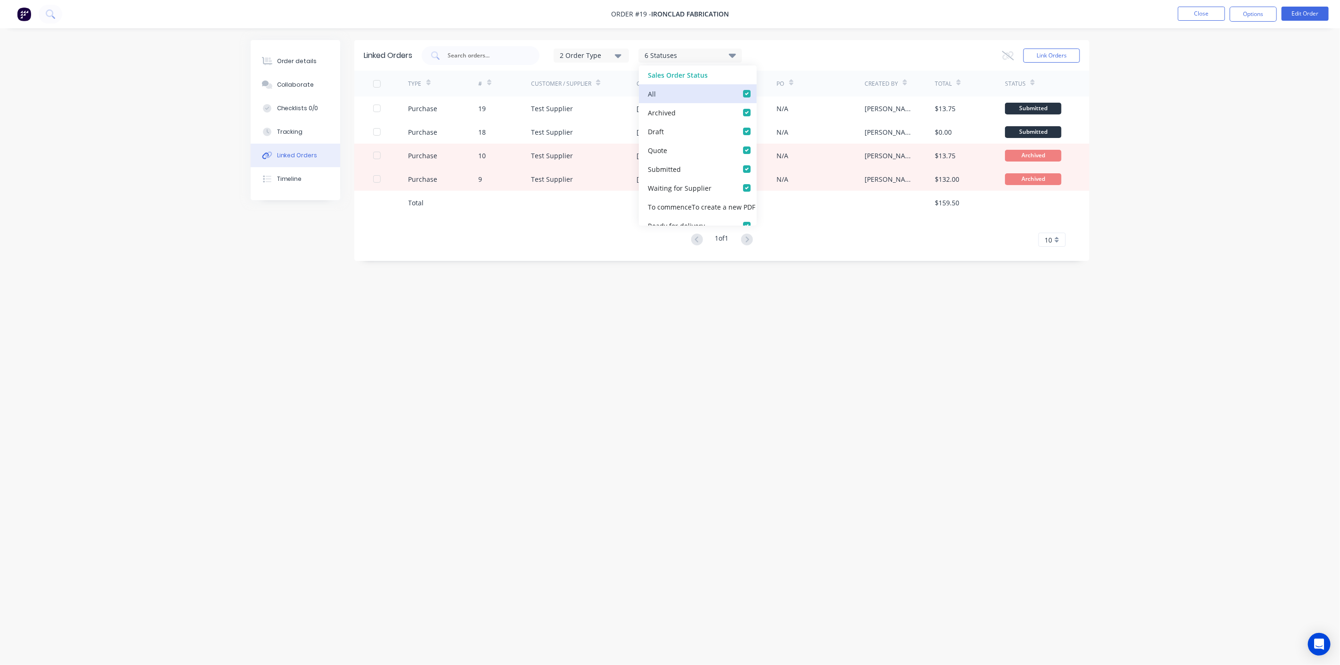
checkbox Update_checkbox_62c6fe06-4401-4f8c-a277-a31e30d1252alinked-orders "true"
checkbox collection_checkbox_948cd3cf-929b-4cd6-8ebc-d22173d23aeflinked-orders "true"
checkbox delivery_checkbox_c74d23c0-a53a-4d59-b2b5-d9b8fe734aeblinked-orders "true"
checkbox input "true"
checkbox Up_checkbox_twlvuplinked-orders "true"
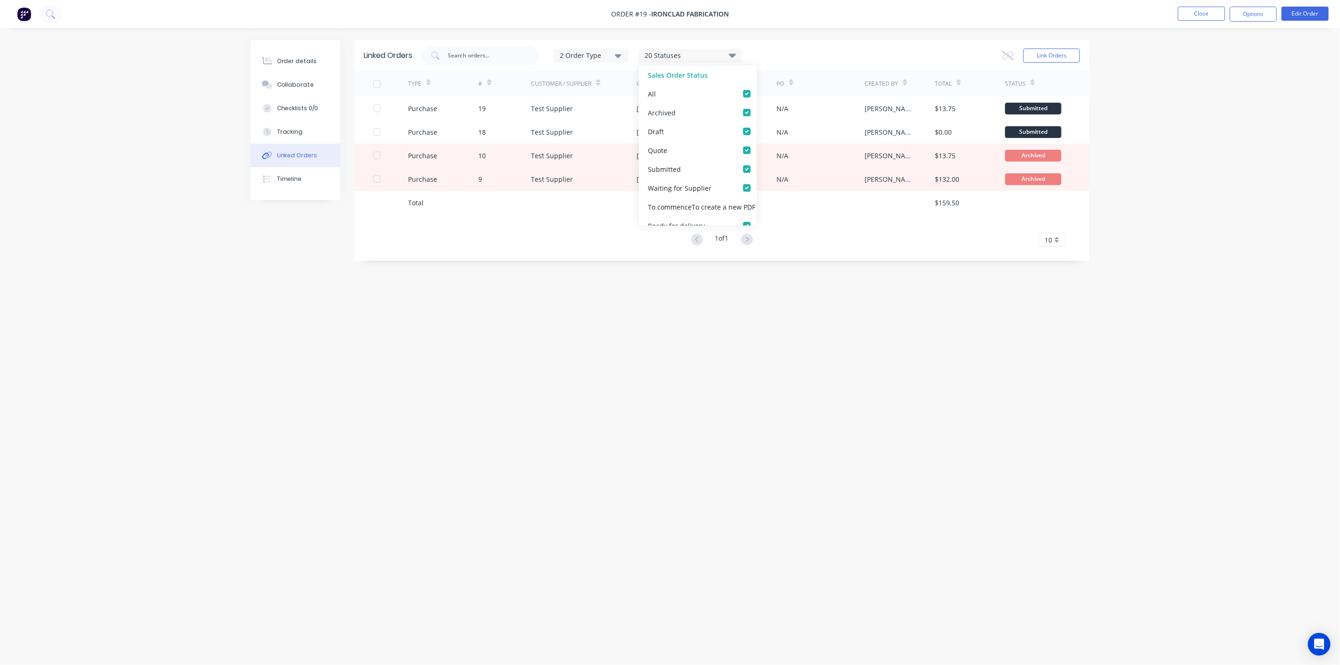
click at [756, 107] on label at bounding box center [756, 107] width 0 height 0
click at [756, 110] on input "checkbox" at bounding box center [760, 111] width 8 height 9
checkbox input "false"
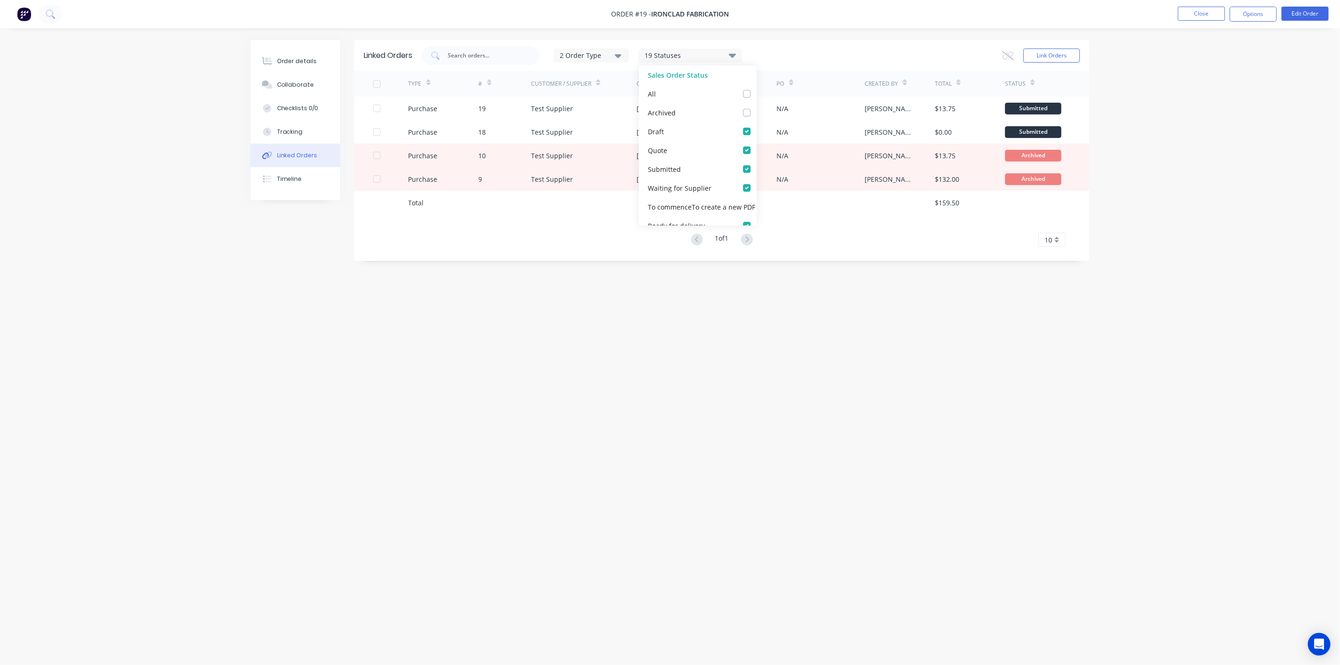
click at [494, 285] on div "Linked Orders 2 Order Type 19 Statuses Sales Order Status All Archived Draft Qu…" at bounding box center [670, 314] width 839 height 549
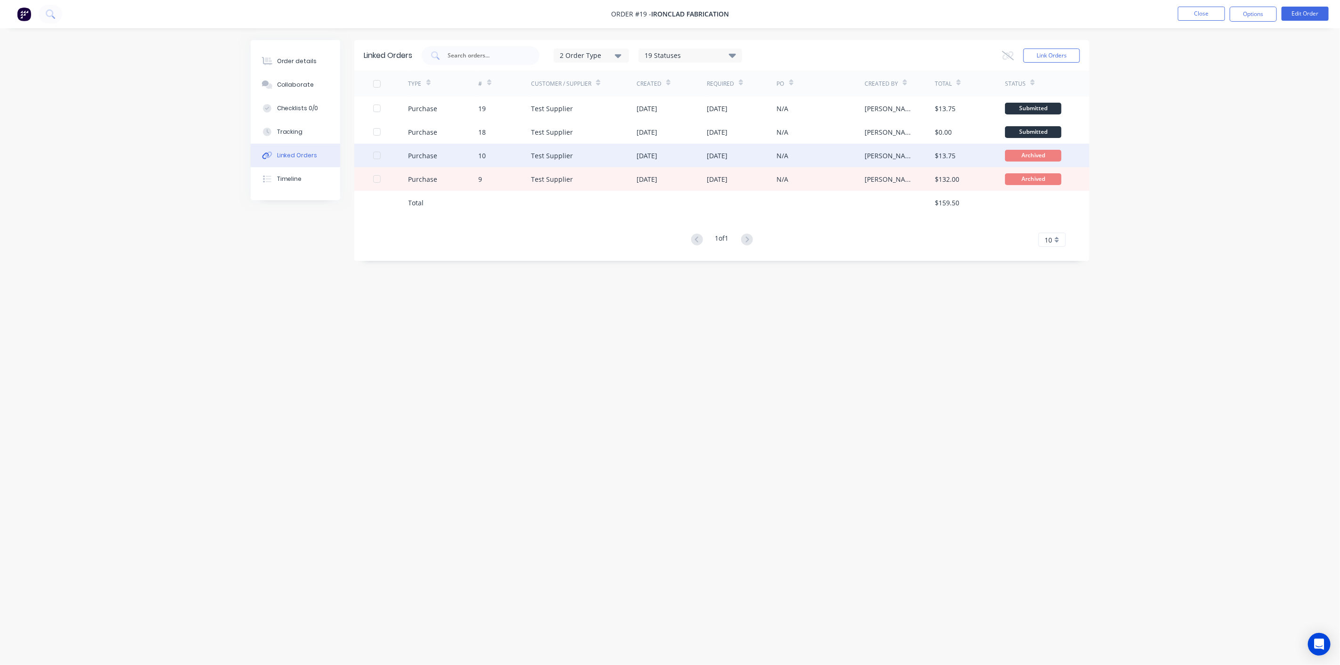
click at [542, 152] on div "Test Supplier" at bounding box center [552, 156] width 42 height 10
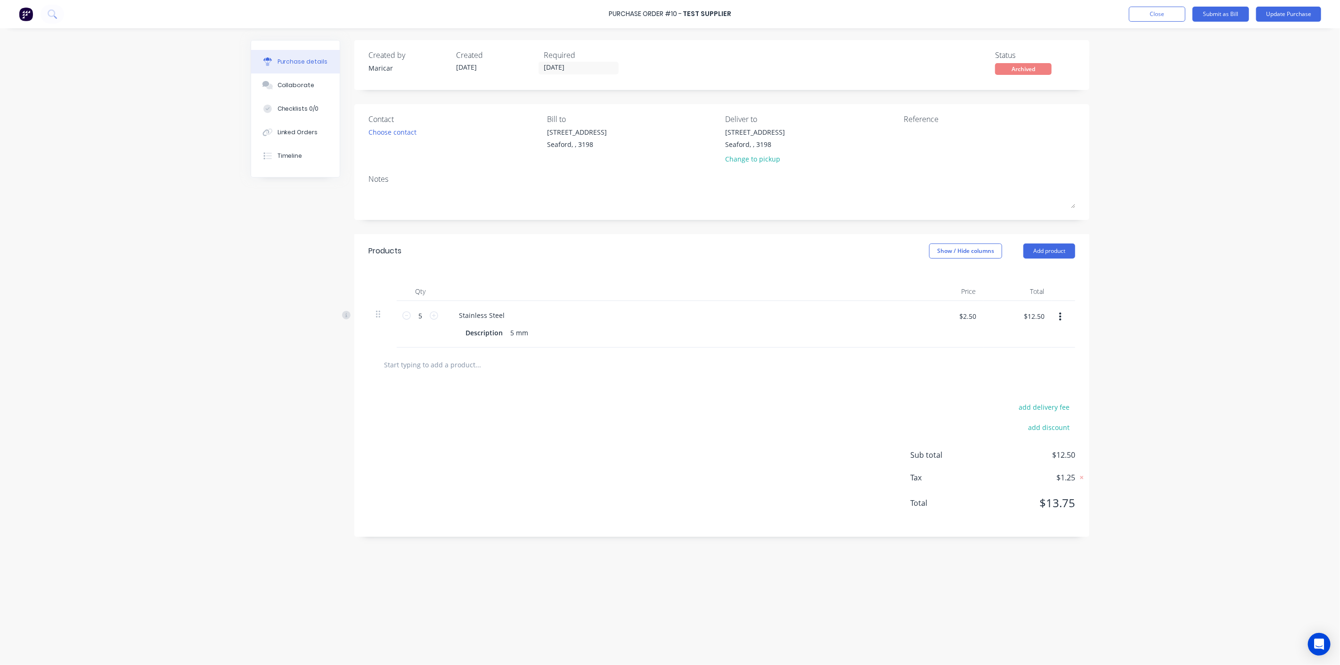
drag, startPoint x: 1143, startPoint y: 6, endPoint x: 1150, endPoint y: 15, distance: 12.1
click at [1144, 7] on div "Purchase Order #10 - Test Supplier Add product Close Submit as Bill Update Purc…" at bounding box center [670, 14] width 1340 height 28
click at [1150, 15] on button "Close" at bounding box center [1157, 14] width 57 height 15
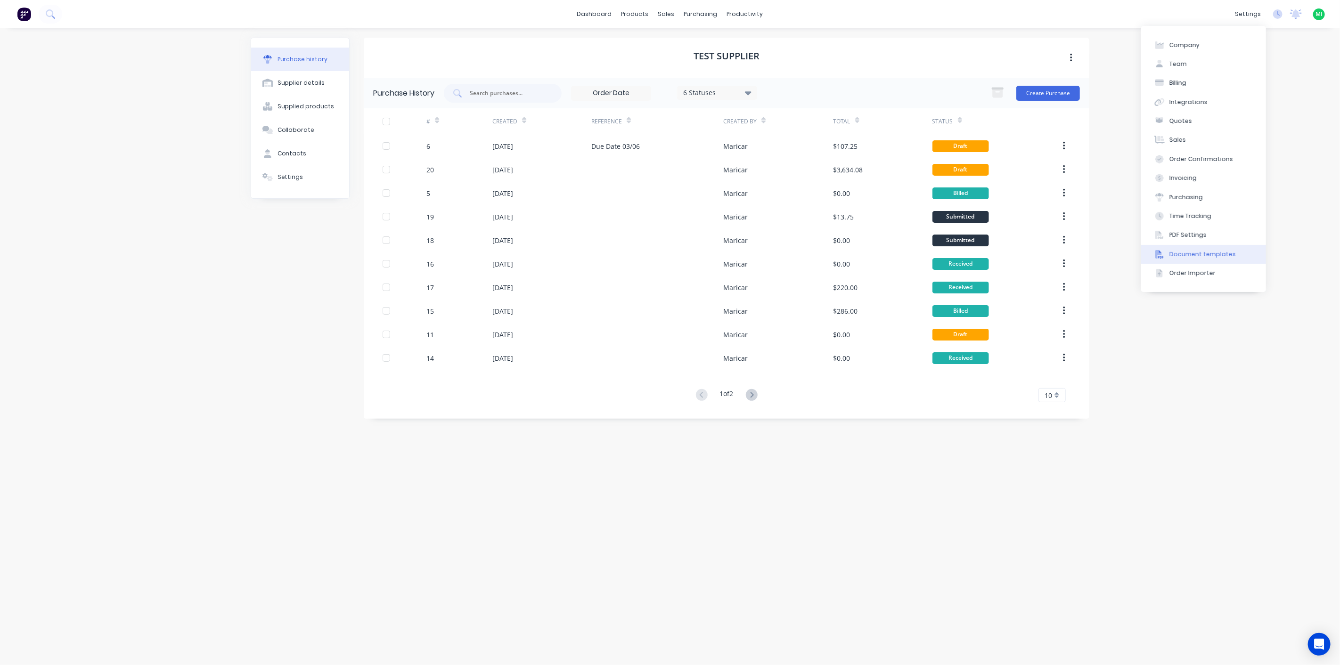
click at [1175, 253] on div "Document templates" at bounding box center [1202, 254] width 66 height 8
